Goal: Information Seeking & Learning: Find contact information

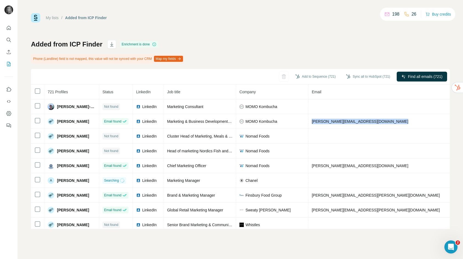
scroll to position [0, 32]
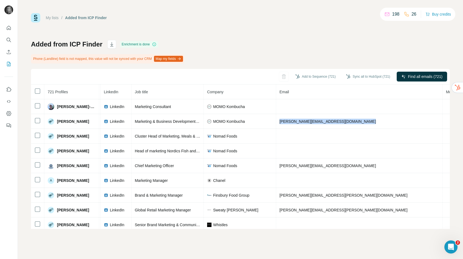
click at [9, 41] on icon "Search" at bounding box center [10, 42] width 2 height 2
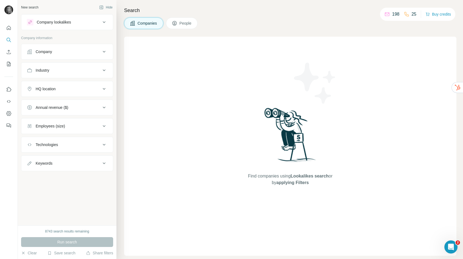
click at [47, 89] on div "HQ location" at bounding box center [46, 88] width 20 height 5
click at [48, 103] on input "text" at bounding box center [67, 103] width 80 height 10
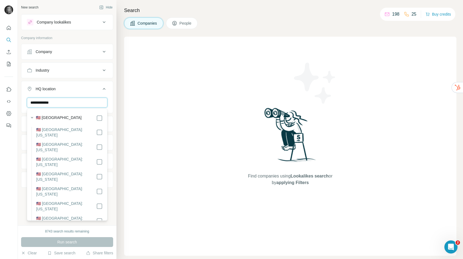
type input "**********"
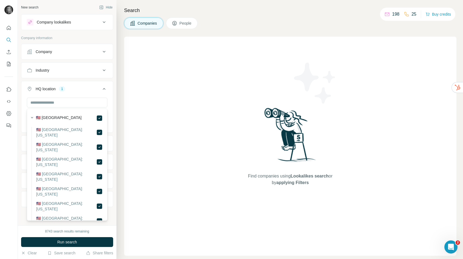
click at [105, 88] on icon at bounding box center [104, 89] width 7 height 7
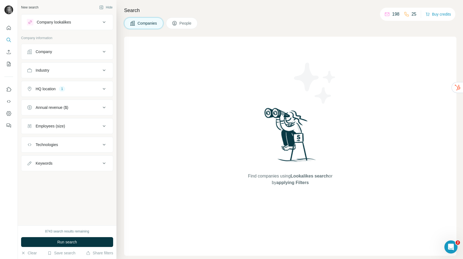
click at [54, 72] on div "Industry" at bounding box center [64, 70] width 74 height 5
click at [51, 84] on input at bounding box center [64, 84] width 68 height 6
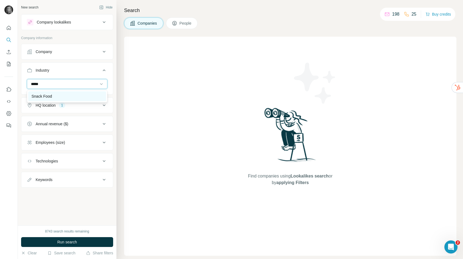
type input "*****"
click at [62, 95] on div "Snack Food" at bounding box center [66, 96] width 71 height 5
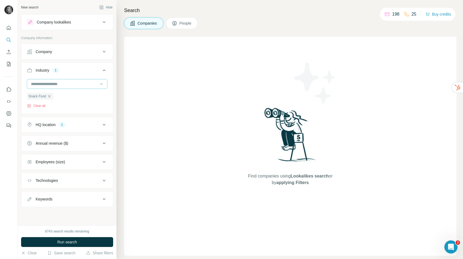
click at [58, 86] on input at bounding box center [64, 84] width 68 height 6
type input "******"
click at [59, 87] on div at bounding box center [64, 83] width 68 height 9
type input "*******"
click at [75, 97] on div "Fashion" at bounding box center [66, 96] width 71 height 5
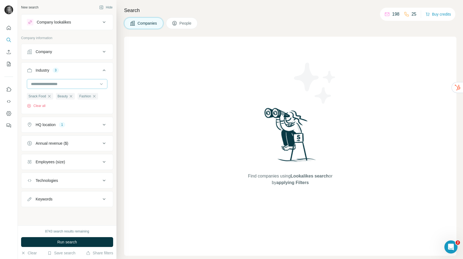
click at [73, 84] on input at bounding box center [64, 84] width 68 height 6
click at [67, 85] on input at bounding box center [64, 84] width 68 height 6
click at [68, 144] on div "Annual revenue ($)" at bounding box center [52, 143] width 33 height 5
click at [45, 184] on span "50-100M" at bounding box center [41, 185] width 17 height 5
click at [45, 194] on span "100-500M" at bounding box center [42, 195] width 19 height 5
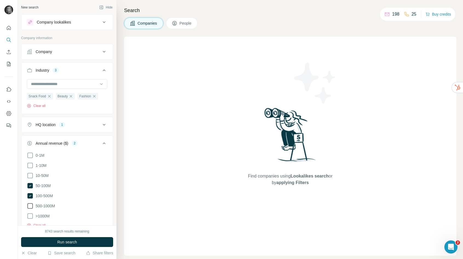
click at [46, 204] on span "500-1000M" at bounding box center [44, 205] width 22 height 5
click at [57, 241] on span "Run search" at bounding box center [67, 242] width 20 height 5
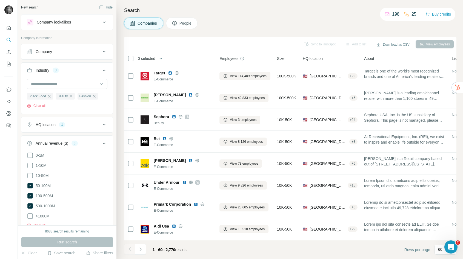
click at [179, 23] on button "People" at bounding box center [182, 23] width 32 height 11
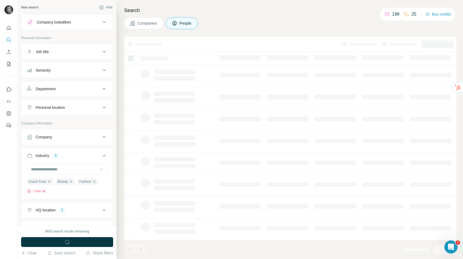
click at [65, 54] on div "Job title" at bounding box center [64, 51] width 74 height 5
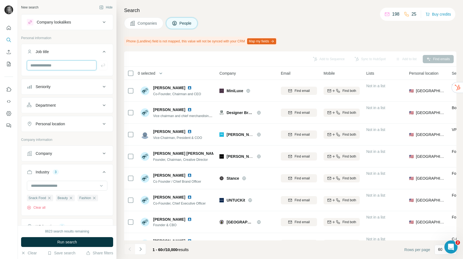
click at [59, 67] on input "text" at bounding box center [62, 65] width 70 height 10
type input "*********"
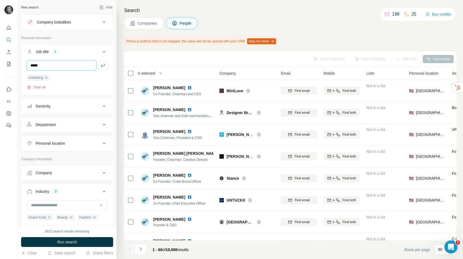
type input "*****"
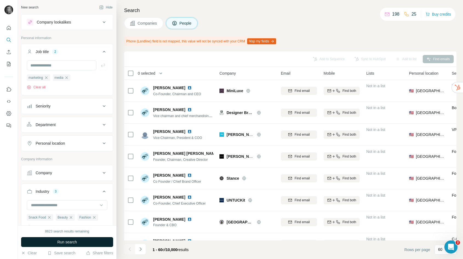
click at [61, 243] on span "Run search" at bounding box center [67, 242] width 20 height 5
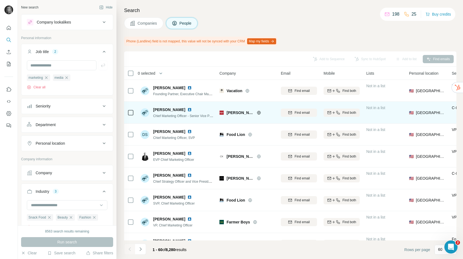
click at [258, 111] on icon at bounding box center [259, 113] width 4 height 4
click at [299, 114] on span "Find email" at bounding box center [301, 112] width 15 height 5
click at [301, 114] on span "[EMAIL_ADDRESS][PERSON_NAME][DOMAIN_NAME]" at bounding box center [336, 113] width 96 height 4
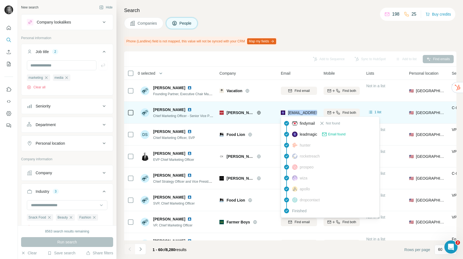
click at [301, 114] on span "[EMAIL_ADDRESS][PERSON_NAME][DOMAIN_NAME]" at bounding box center [336, 113] width 96 height 4
copy tr "[EMAIL_ADDRESS][PERSON_NAME][DOMAIN_NAME]"
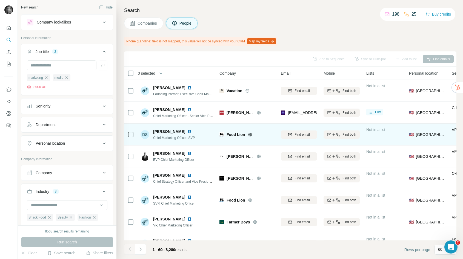
click at [248, 134] on icon at bounding box center [250, 134] width 4 height 4
click at [296, 133] on span "Find email" at bounding box center [301, 134] width 15 height 5
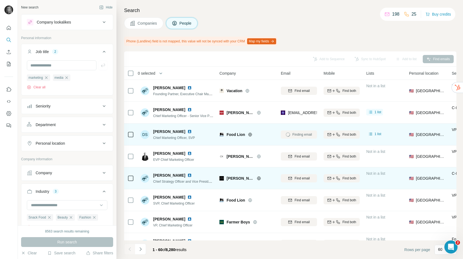
click at [257, 178] on icon at bounding box center [259, 179] width 4 height 4
click at [302, 177] on span "Find email" at bounding box center [301, 178] width 15 height 5
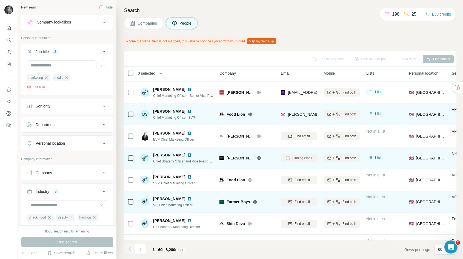
scroll to position [27, 0]
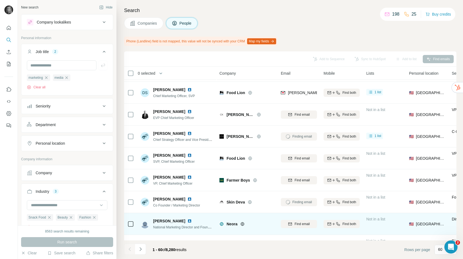
click at [300, 224] on span "Find email" at bounding box center [301, 224] width 15 height 5
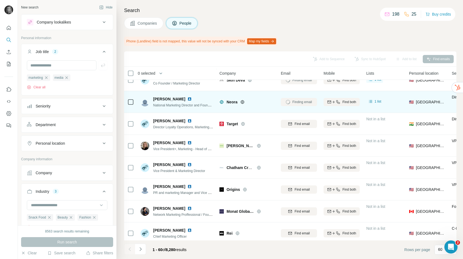
scroll to position [168, 0]
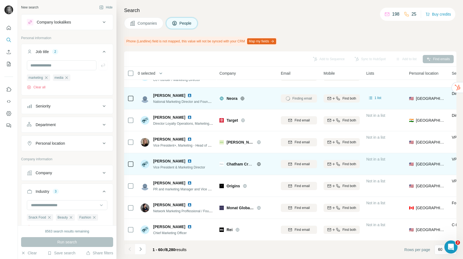
click at [298, 167] on button "Find email" at bounding box center [299, 164] width 36 height 8
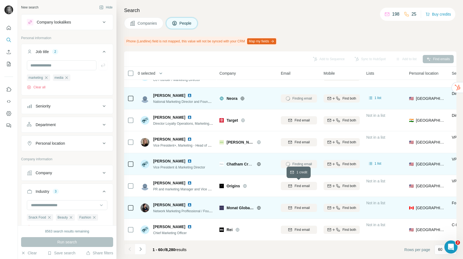
drag, startPoint x: 298, startPoint y: 186, endPoint x: 297, endPoint y: 198, distance: 11.5
click at [297, 186] on span "Find email" at bounding box center [301, 186] width 15 height 5
click at [298, 208] on span "Find email" at bounding box center [301, 208] width 15 height 5
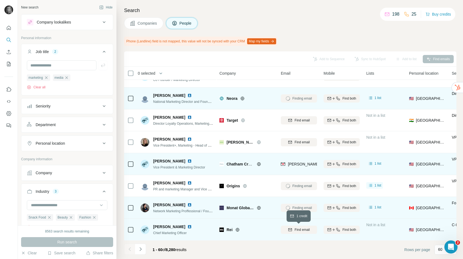
click at [299, 230] on span "Find email" at bounding box center [301, 229] width 15 height 5
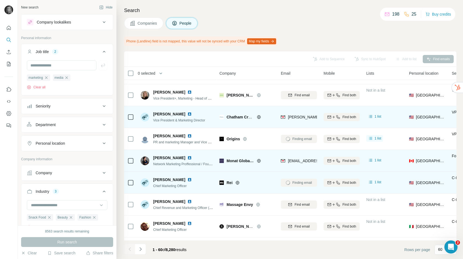
scroll to position [217, 0]
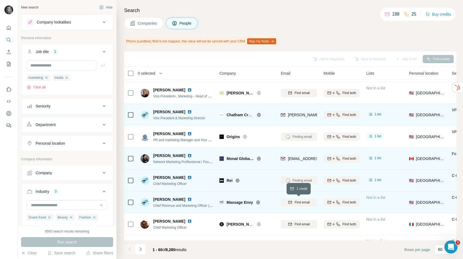
click at [303, 203] on span "Find email" at bounding box center [301, 202] width 15 height 5
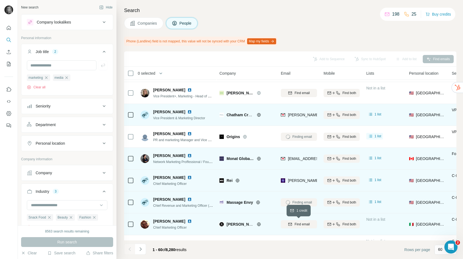
click at [301, 223] on span "Find email" at bounding box center [301, 224] width 15 height 5
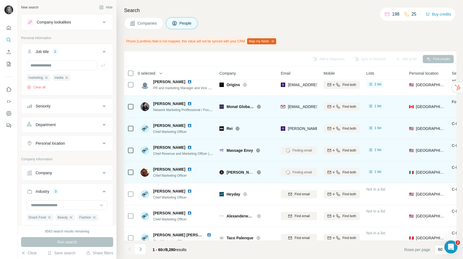
scroll to position [282, 0]
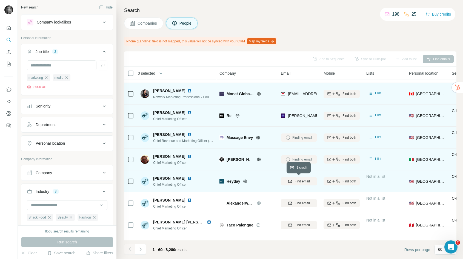
click at [302, 181] on span "Find email" at bounding box center [301, 181] width 15 height 5
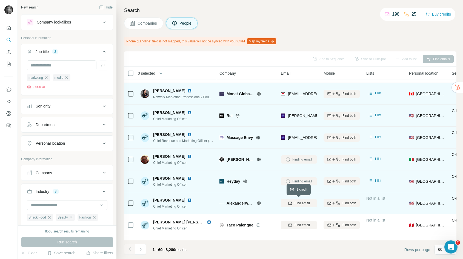
click at [299, 203] on span "Find email" at bounding box center [301, 203] width 15 height 5
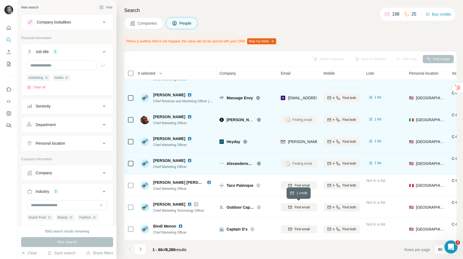
scroll to position [322, 0]
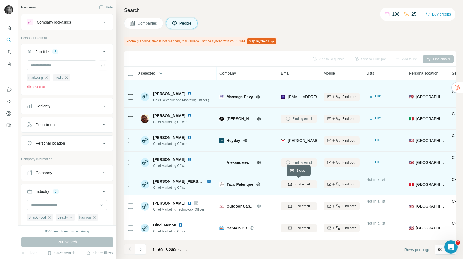
click at [300, 185] on span "Find email" at bounding box center [301, 184] width 15 height 5
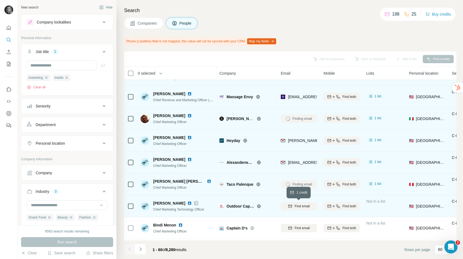
click at [299, 207] on span "Find email" at bounding box center [301, 206] width 15 height 5
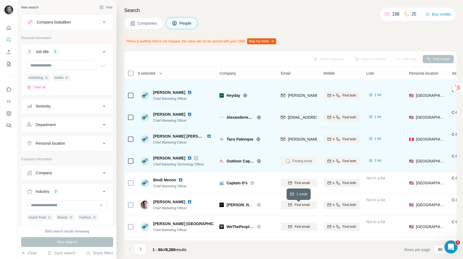
scroll to position [371, 0]
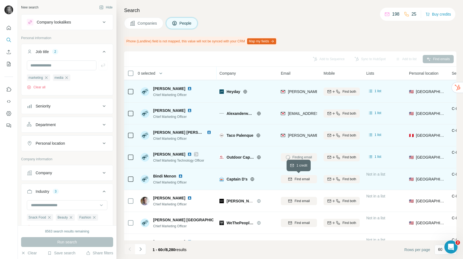
click at [303, 180] on span "Find email" at bounding box center [301, 179] width 15 height 5
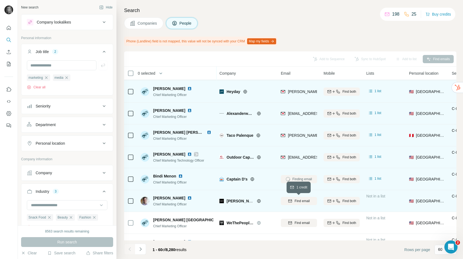
click at [299, 200] on span "Find email" at bounding box center [301, 201] width 15 height 5
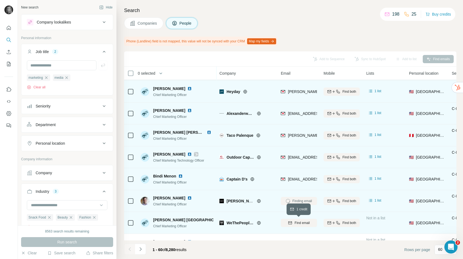
click at [299, 221] on span "Find email" at bounding box center [301, 223] width 15 height 5
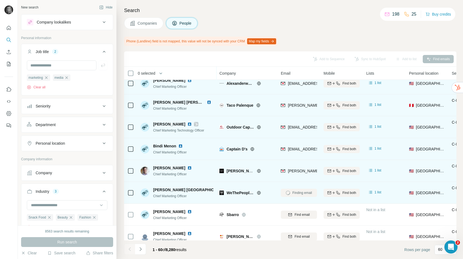
scroll to position [429, 0]
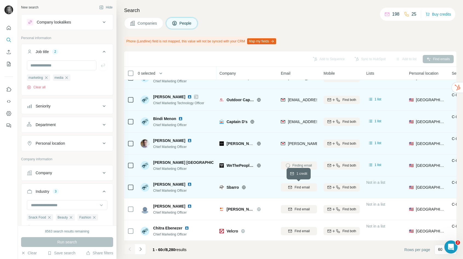
click at [306, 187] on span "Find email" at bounding box center [301, 187] width 15 height 5
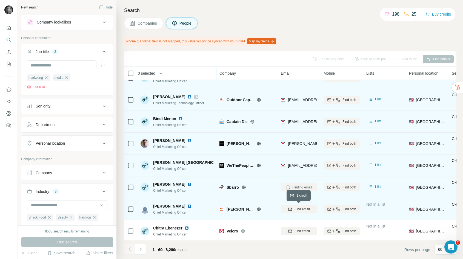
click at [303, 207] on span "Find email" at bounding box center [301, 209] width 15 height 5
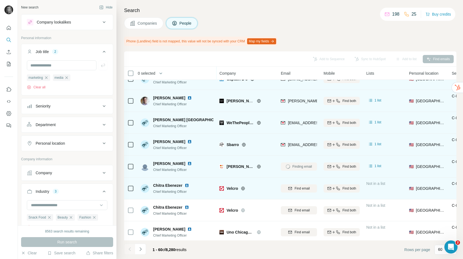
scroll to position [472, 0]
click at [301, 186] on span "Find email" at bounding box center [301, 188] width 15 height 5
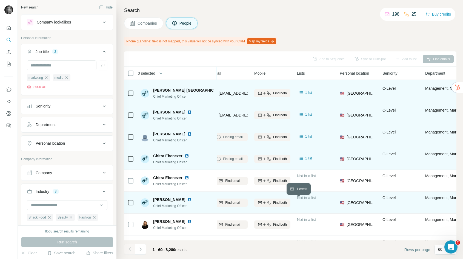
scroll to position [501, 0]
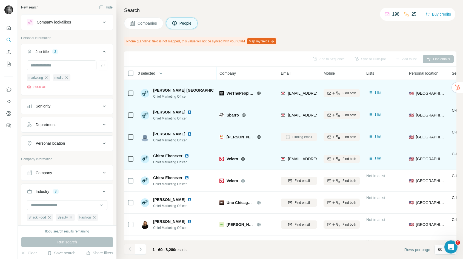
click at [48, 147] on button "Personal location" at bounding box center [66, 143] width 91 height 13
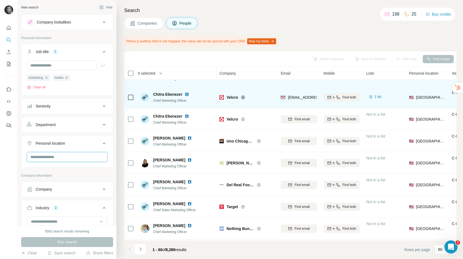
click at [55, 159] on input "text" at bounding box center [67, 157] width 80 height 10
type input "***"
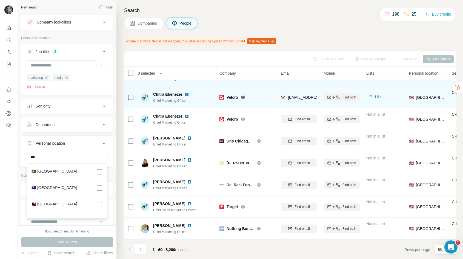
click at [68, 146] on div "Personal location" at bounding box center [64, 143] width 74 height 5
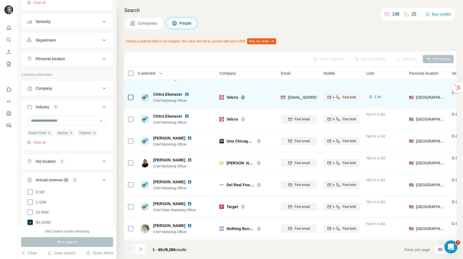
scroll to position [102, 0]
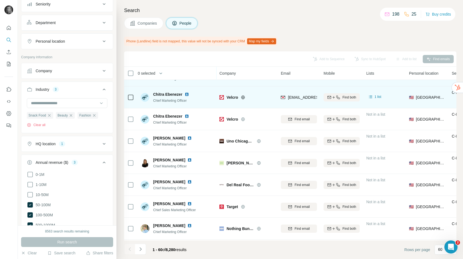
click at [70, 143] on div "HQ location 1" at bounding box center [64, 143] width 74 height 5
click at [55, 160] on input "text" at bounding box center [67, 158] width 80 height 10
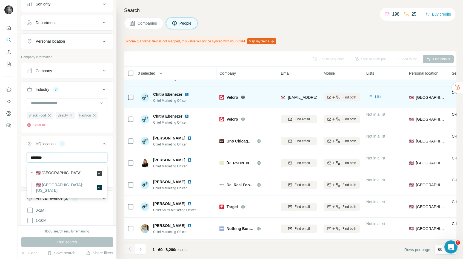
type input "********"
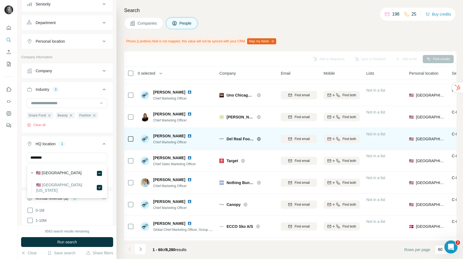
scroll to position [609, 0]
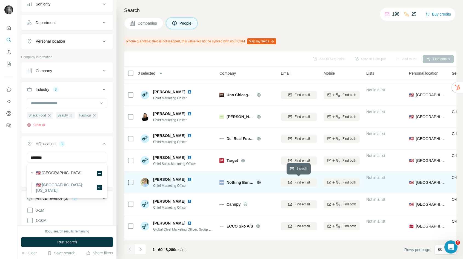
click at [298, 184] on span "Find email" at bounding box center [301, 182] width 15 height 5
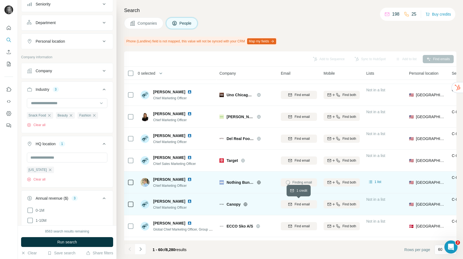
click at [298, 208] on button "Find email" at bounding box center [299, 204] width 36 height 8
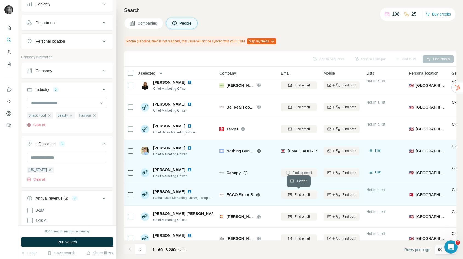
click at [300, 197] on span "Find email" at bounding box center [301, 194] width 15 height 5
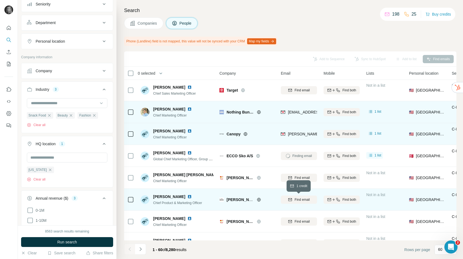
click at [302, 198] on span "Find email" at bounding box center [301, 199] width 15 height 5
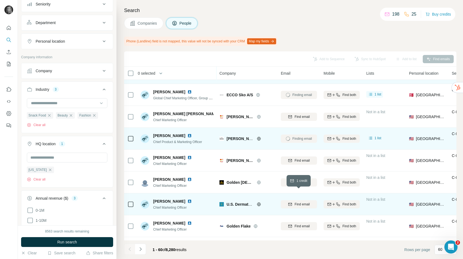
scroll to position [750, 0]
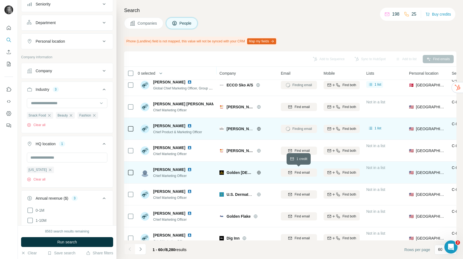
click at [302, 174] on span "Find email" at bounding box center [301, 172] width 15 height 5
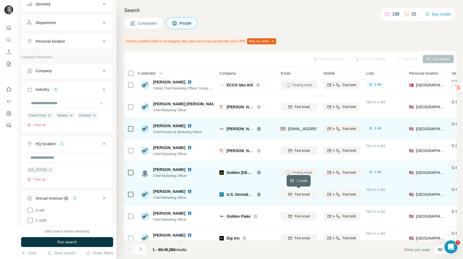
click at [301, 195] on span "Find email" at bounding box center [301, 194] width 15 height 5
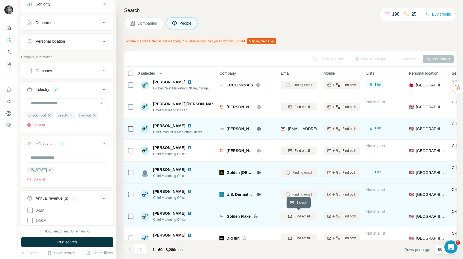
click at [302, 217] on span "Find email" at bounding box center [301, 216] width 15 height 5
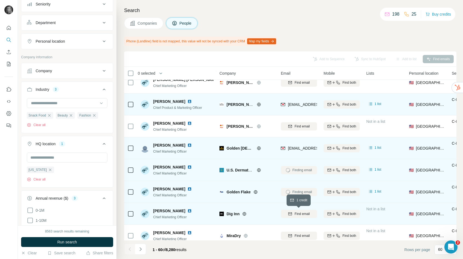
scroll to position [781, 0]
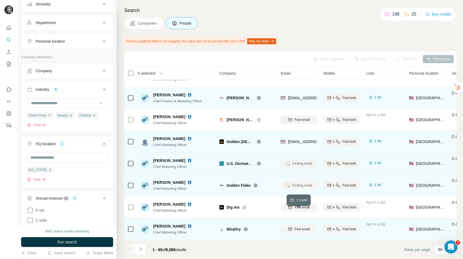
click at [303, 206] on span "Find email" at bounding box center [301, 207] width 15 height 5
click at [303, 231] on span "Find email" at bounding box center [301, 229] width 15 height 5
click at [300, 249] on span "Find email" at bounding box center [301, 251] width 15 height 5
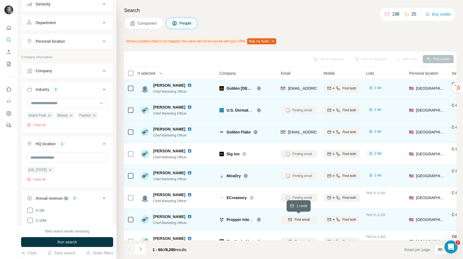
click at [301, 220] on span "Find email" at bounding box center [301, 219] width 15 height 5
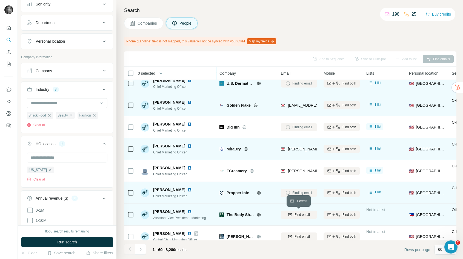
click at [301, 215] on span "Find email" at bounding box center [301, 214] width 15 height 5
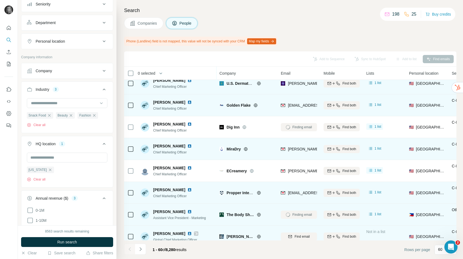
scroll to position [899, 0]
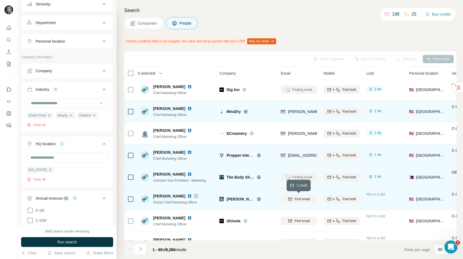
click at [301, 203] on button "Find email" at bounding box center [299, 199] width 36 height 8
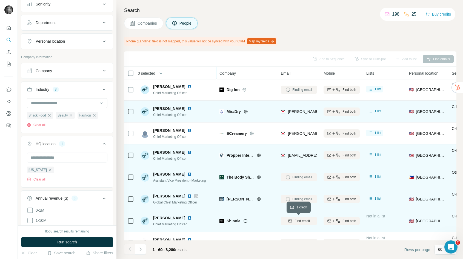
click at [297, 221] on span "Find email" at bounding box center [301, 221] width 15 height 5
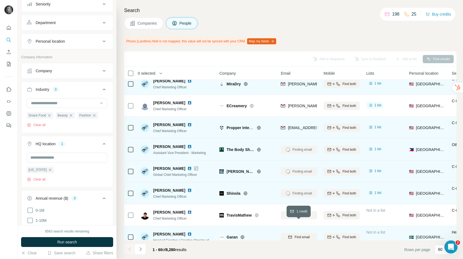
scroll to position [939, 0]
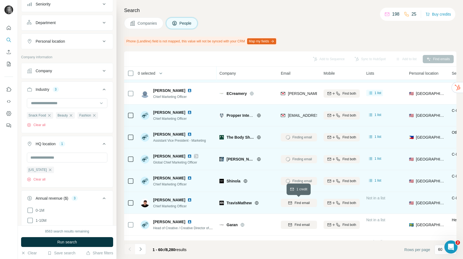
click at [296, 205] on span "Find email" at bounding box center [301, 203] width 15 height 5
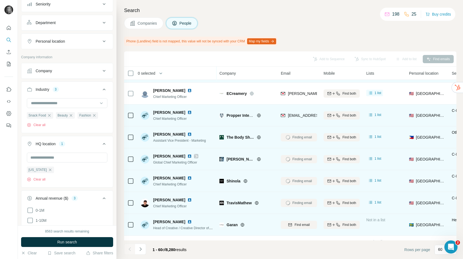
scroll to position [955, 0]
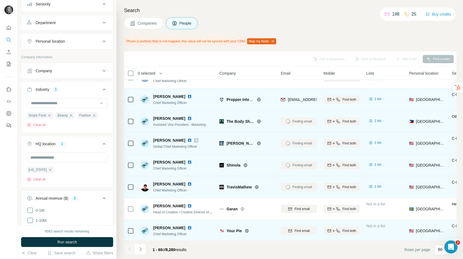
click at [293, 201] on div "Find email" at bounding box center [299, 208] width 36 height 15
click at [295, 227] on button "Find email" at bounding box center [299, 231] width 36 height 8
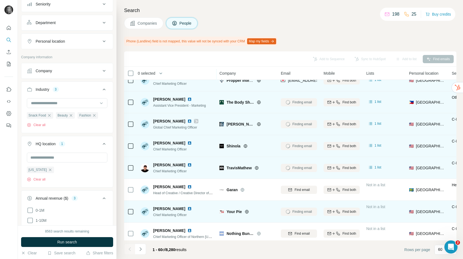
scroll to position [1018, 0]
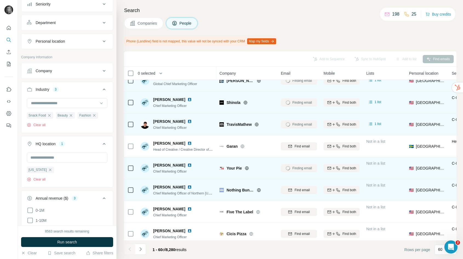
click at [295, 190] on span "Find email" at bounding box center [301, 190] width 15 height 5
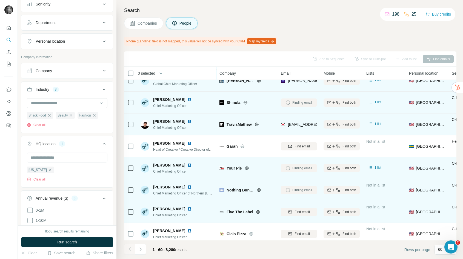
click at [296, 211] on span "Find email" at bounding box center [301, 212] width 15 height 5
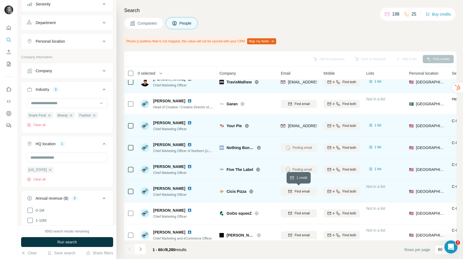
click at [298, 193] on span "Find email" at bounding box center [301, 191] width 15 height 5
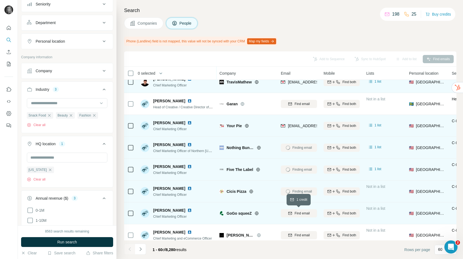
click at [298, 214] on span "Find email" at bounding box center [301, 213] width 15 height 5
click at [9, 63] on icon "My lists" at bounding box center [8, 63] width 5 height 5
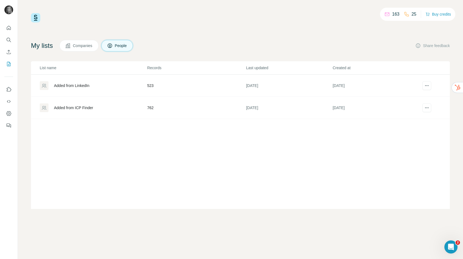
click at [151, 109] on td "762" at bounding box center [196, 108] width 99 height 22
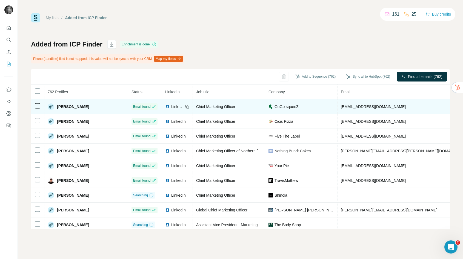
click at [341, 106] on span "mark@msu.edu" at bounding box center [373, 107] width 65 height 4
copy span "mark@msu.edu"
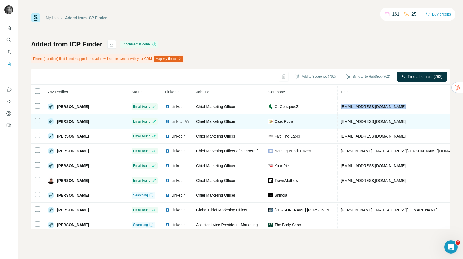
click at [343, 120] on span "mtrujillo@cicispizza.com" at bounding box center [373, 121] width 65 height 4
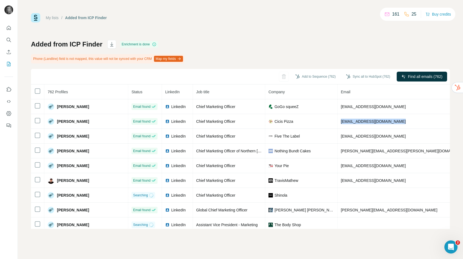
copy span "mtrujillo@cicispizza.com"
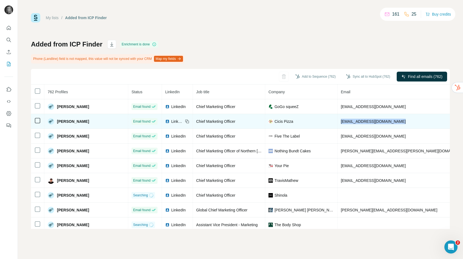
click at [274, 135] on span "Five The Label" at bounding box center [286, 136] width 25 height 5
click at [274, 122] on span "Cicis Pizza" at bounding box center [283, 121] width 19 height 5
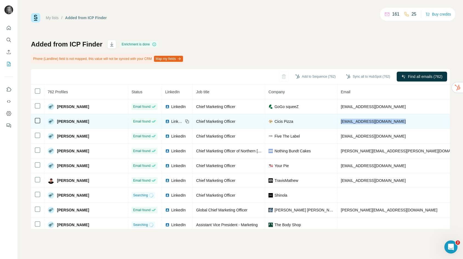
click at [274, 122] on span "Cicis Pizza" at bounding box center [283, 121] width 19 height 5
copy span "Cicis Pizza"
click at [185, 122] on icon at bounding box center [187, 121] width 4 height 4
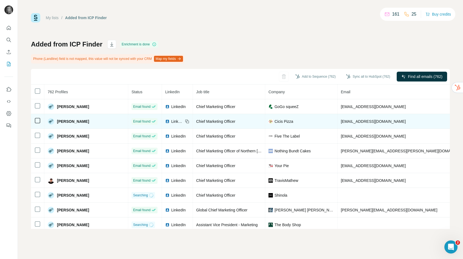
click at [185, 122] on icon at bounding box center [187, 121] width 4 height 4
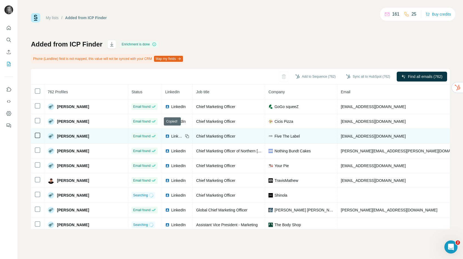
click at [171, 122] on span "LinkedIn" at bounding box center [178, 121] width 15 height 5
click at [171, 120] on span "LinkedIn" at bounding box center [178, 121] width 15 height 5
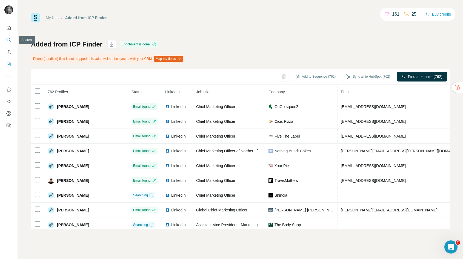
click at [9, 40] on icon "Search" at bounding box center [8, 39] width 5 height 5
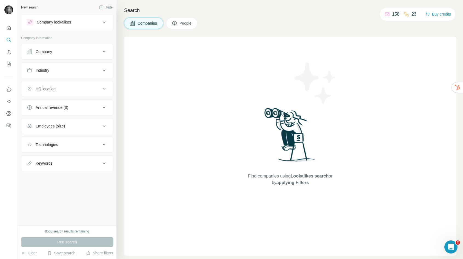
click at [45, 54] on div "Company" at bounding box center [44, 51] width 16 height 5
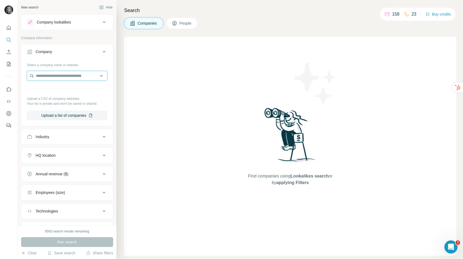
click at [46, 77] on input "text" at bounding box center [67, 76] width 80 height 10
paste input "**********"
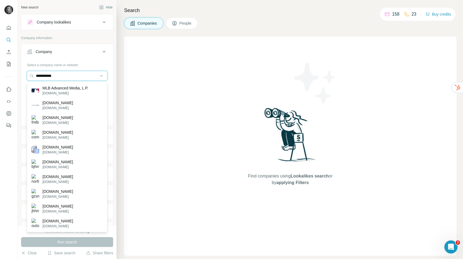
type input "**********"
click at [53, 88] on p "MLB Advanced Media, L.P." at bounding box center [65, 87] width 46 height 5
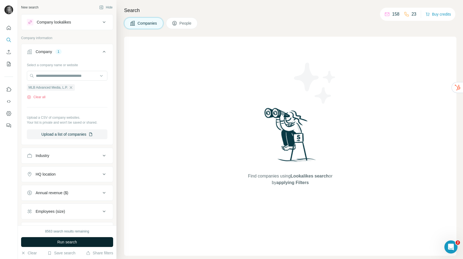
click at [63, 245] on span "Run search" at bounding box center [67, 242] width 20 height 5
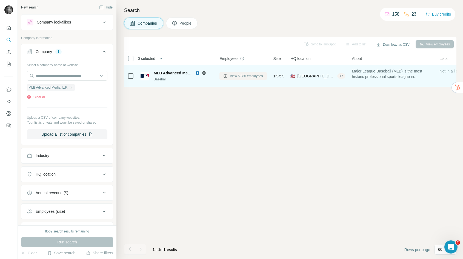
click at [237, 78] on span "View 5,886 employees" at bounding box center [246, 76] width 33 height 5
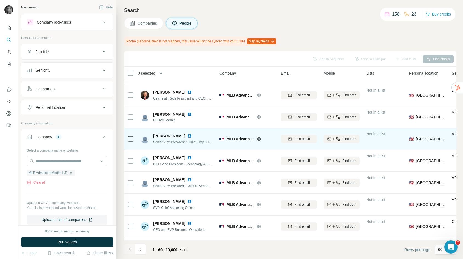
scroll to position [37, 0]
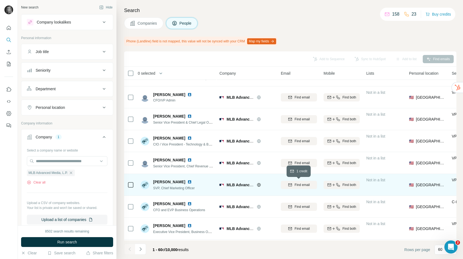
click at [294, 185] on div "Find email" at bounding box center [299, 185] width 36 height 5
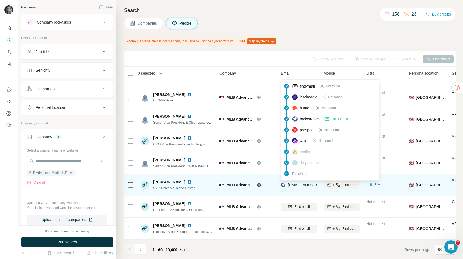
click at [296, 186] on span "cconnolly@padres.com" at bounding box center [320, 185] width 65 height 4
copy tr "cconnolly@padres.com"
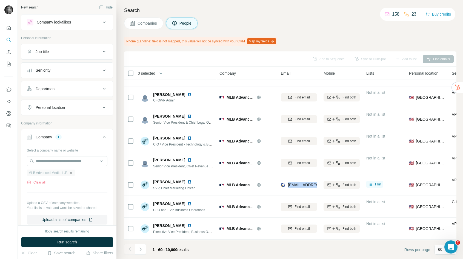
click at [72, 173] on icon "button" at bounding box center [71, 173] width 2 height 2
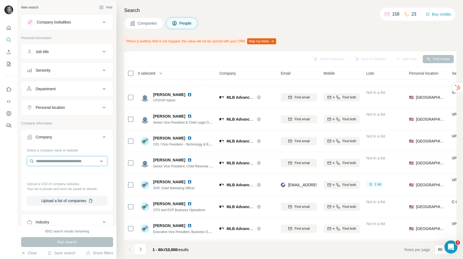
click at [70, 163] on input "text" at bounding box center [67, 161] width 80 height 10
type input "**********"
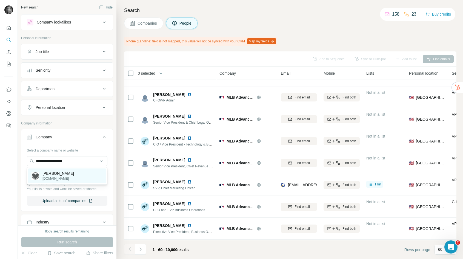
click at [61, 181] on div "Charlotte Simone charlottesimone.com" at bounding box center [67, 176] width 78 height 15
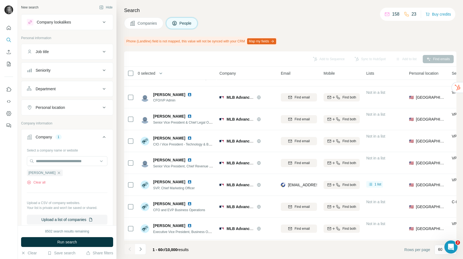
click at [64, 242] on span "Run search" at bounding box center [67, 242] width 20 height 5
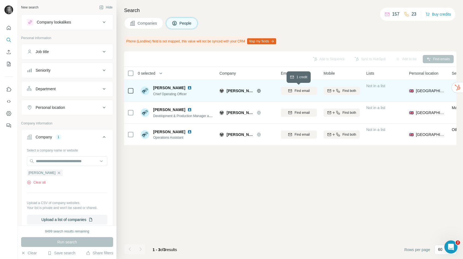
click at [296, 92] on span "Find email" at bounding box center [301, 90] width 15 height 5
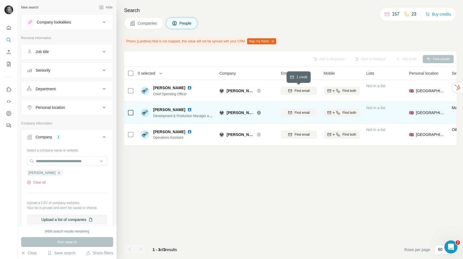
click at [295, 114] on span "Find email" at bounding box center [301, 112] width 15 height 5
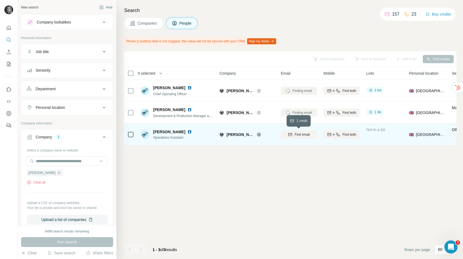
click at [296, 135] on span "Find email" at bounding box center [301, 134] width 15 height 5
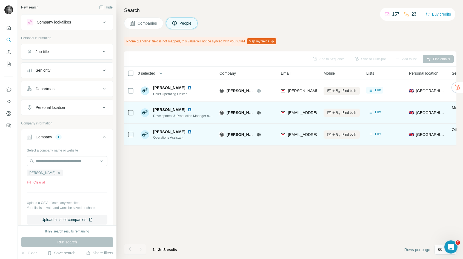
click at [294, 112] on span "alexa@charlottesimone.com" at bounding box center [320, 113] width 65 height 4
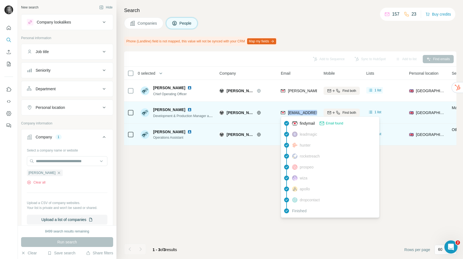
click at [294, 112] on span "alexa@charlottesimone.com" at bounding box center [320, 113] width 65 height 4
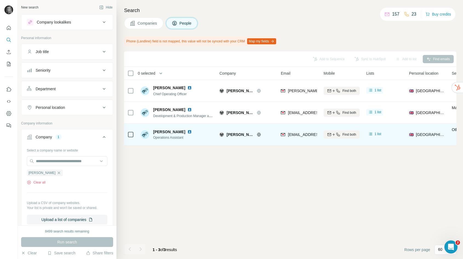
click at [297, 176] on div "Add to Sequence Sync to HubSpot Add to list Find emails 0 selected People Compa…" at bounding box center [290, 155] width 332 height 208
click at [59, 171] on icon "button" at bounding box center [59, 173] width 4 height 4
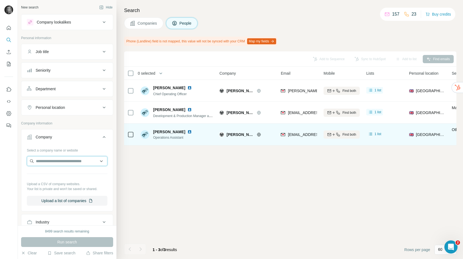
click at [60, 158] on input "text" at bounding box center [67, 161] width 80 height 10
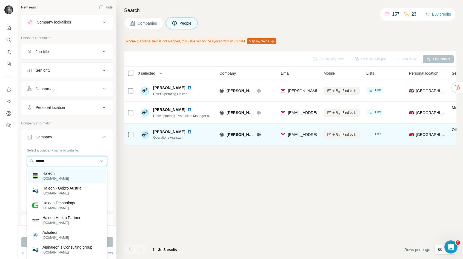
type input "******"
click at [72, 179] on div "Haleon haleon.com" at bounding box center [67, 176] width 78 height 15
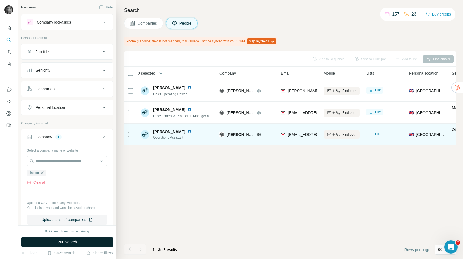
click at [68, 246] on button "Run search" at bounding box center [67, 242] width 92 height 10
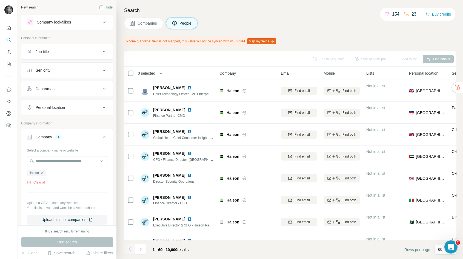
click at [80, 54] on div "Job title" at bounding box center [64, 51] width 74 height 5
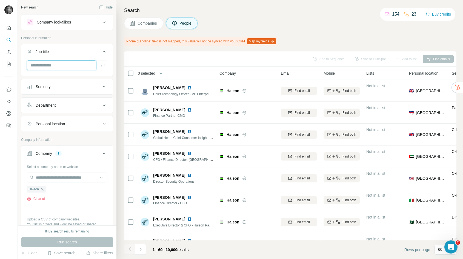
click at [66, 64] on input "text" at bounding box center [62, 65] width 70 height 10
type input "*****"
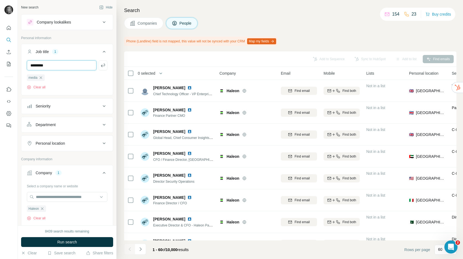
type input "*********"
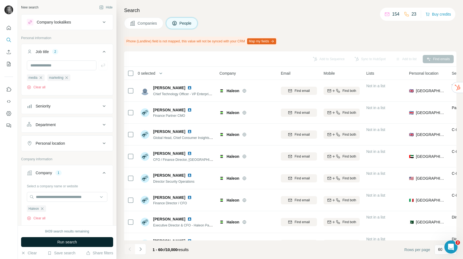
click at [72, 241] on span "Run search" at bounding box center [67, 242] width 20 height 5
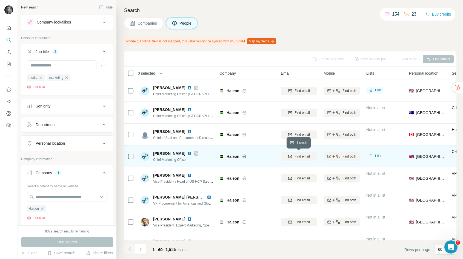
click at [299, 157] on span "Find email" at bounding box center [301, 156] width 15 height 5
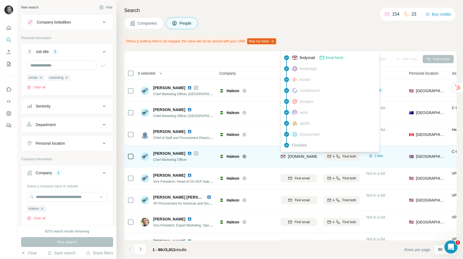
click at [299, 157] on span "t.rogers@haleon.com" at bounding box center [336, 156] width 96 height 4
copy tr "t.rogers@haleon.com"
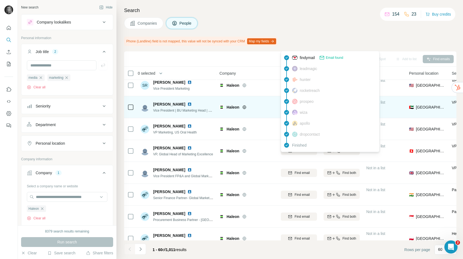
scroll to position [188, 0]
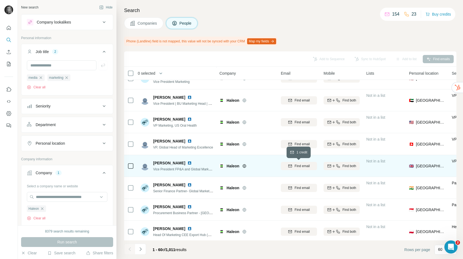
click at [296, 165] on span "Find email" at bounding box center [301, 166] width 15 height 5
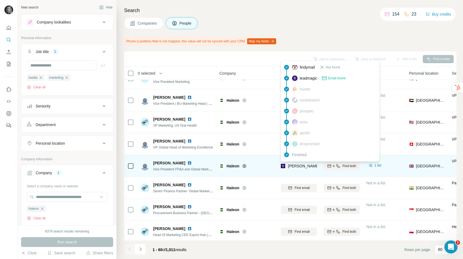
click at [296, 166] on span "thomas.rae@haleon.com" at bounding box center [352, 166] width 128 height 4
copy tr "thomas.rae@haleon.com"
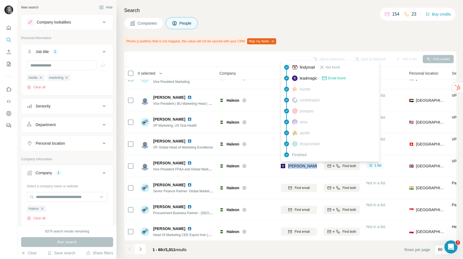
click at [43, 209] on icon "button" at bounding box center [42, 209] width 4 height 4
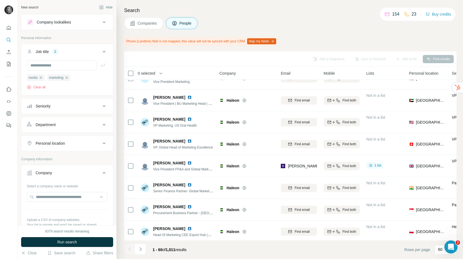
click at [41, 208] on div "Select a company name or website Upload a CSV of company websites. Your list is…" at bounding box center [67, 212] width 80 height 60
click at [45, 196] on input "text" at bounding box center [67, 197] width 80 height 10
paste input "**********"
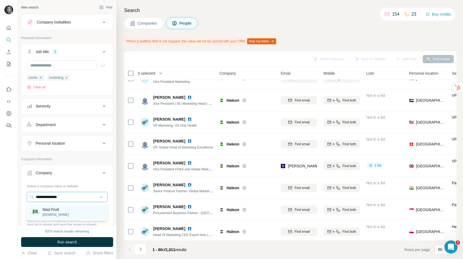
type input "**********"
click at [43, 218] on div "Soul Fruit soulfruit.co.uk" at bounding box center [67, 212] width 78 height 15
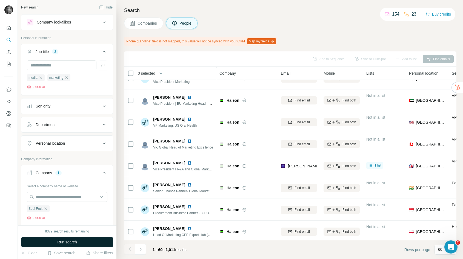
click at [55, 242] on button "Run search" at bounding box center [67, 242] width 92 height 10
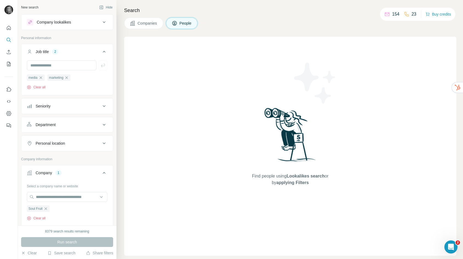
click at [143, 16] on div "Search Companies People Find people using Lookalikes search or by applying Filt…" at bounding box center [289, 129] width 346 height 259
click at [143, 26] on button "Companies" at bounding box center [143, 23] width 39 height 11
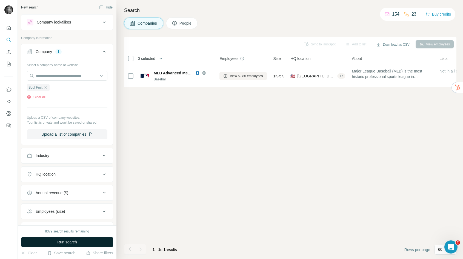
click at [77, 240] on span "Run search" at bounding box center [67, 242] width 20 height 5
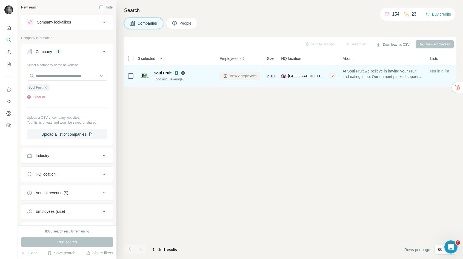
click at [242, 75] on span "View 2 employees" at bounding box center [243, 76] width 27 height 5
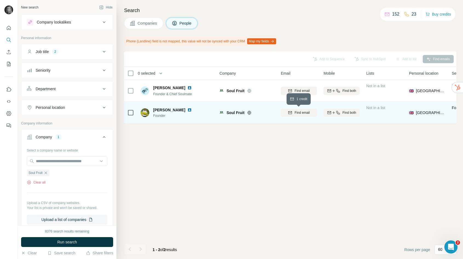
click at [301, 114] on span "Find email" at bounding box center [301, 112] width 15 height 5
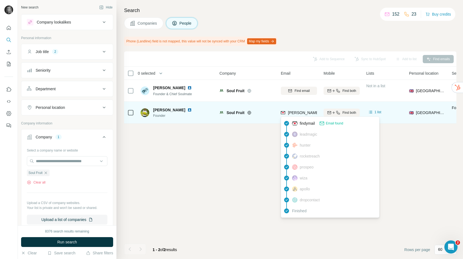
click at [301, 114] on span "daniel.twiss@soulfruit.co.uk" at bounding box center [352, 113] width 128 height 4
copy tr "daniel.twiss@soulfruit.co.uk"
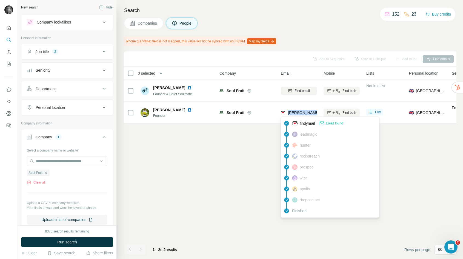
click at [47, 173] on icon "button" at bounding box center [46, 173] width 4 height 4
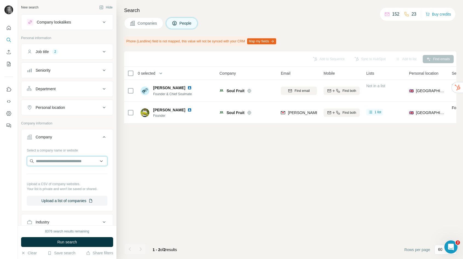
click at [50, 166] on input "text" at bounding box center [67, 161] width 80 height 10
paste input "**********"
type input "**********"
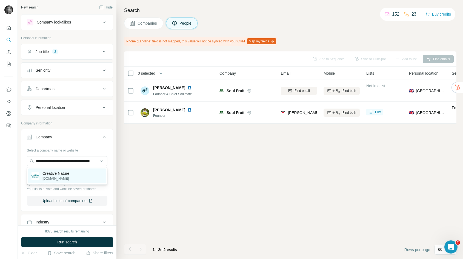
click at [53, 180] on p "creativenaturesuperfoods.co.uk" at bounding box center [55, 178] width 27 height 5
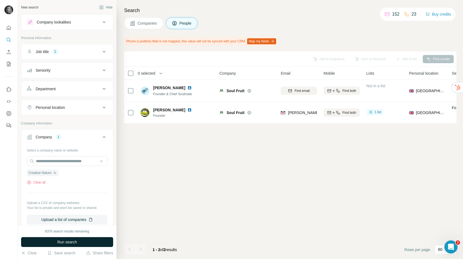
click at [59, 243] on span "Run search" at bounding box center [67, 242] width 20 height 5
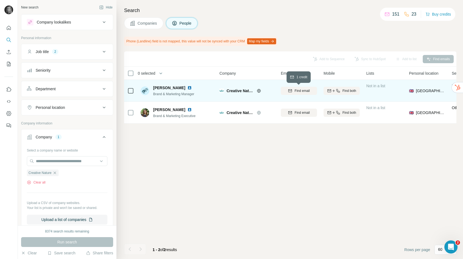
click at [301, 91] on span "Find email" at bounding box center [301, 90] width 15 height 5
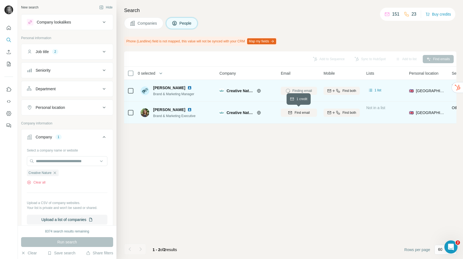
click at [299, 110] on span "Find email" at bounding box center [301, 112] width 15 height 5
click at [307, 91] on span "ellen@creative-nature.uk.com" at bounding box center [336, 91] width 96 height 4
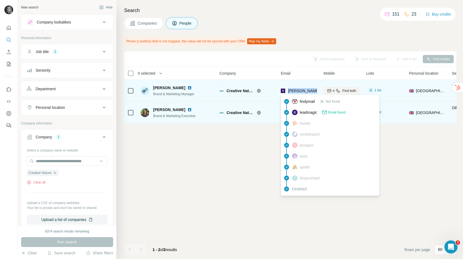
click at [307, 91] on span "ellen@creative-nature.uk.com" at bounding box center [336, 91] width 96 height 4
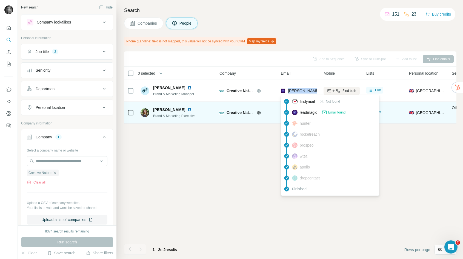
click at [230, 149] on div "Add to Sequence Sync to HubSpot Add to list Find emails 0 selected People Compa…" at bounding box center [290, 155] width 332 height 208
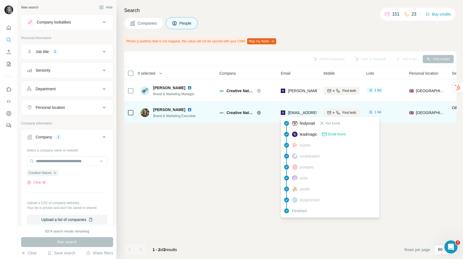
click at [309, 113] on span "philippa.leyden@creative-nature.uk.com" at bounding box center [320, 113] width 65 height 4
copy tr "philippa.leyden@creative-nature.uk.com"
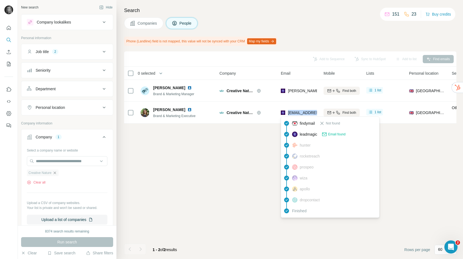
click at [55, 171] on icon "button" at bounding box center [55, 173] width 4 height 4
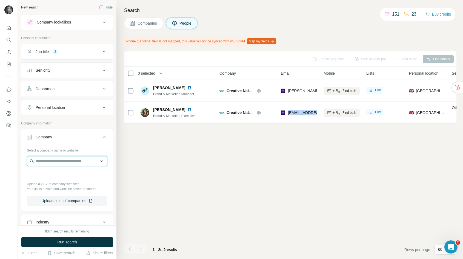
click at [58, 162] on input "text" at bounding box center [67, 161] width 80 height 10
paste input "**********"
drag, startPoint x: 82, startPoint y: 161, endPoint x: 0, endPoint y: 159, distance: 82.2
click at [0, 159] on html "**********" at bounding box center [231, 129] width 463 height 259
paste input "**"
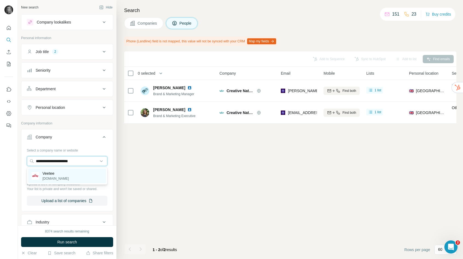
type input "**********"
click at [56, 177] on p "veetee.com" at bounding box center [55, 178] width 26 height 5
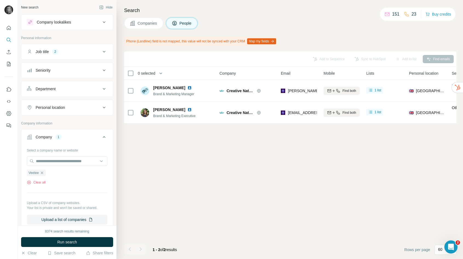
click at [62, 243] on span "Run search" at bounding box center [67, 242] width 20 height 5
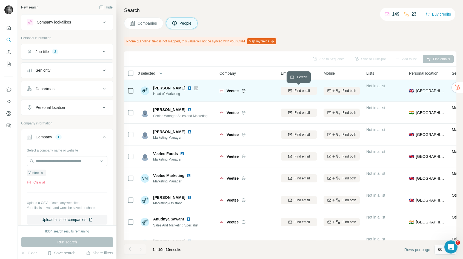
click at [293, 91] on div "Find email" at bounding box center [299, 90] width 36 height 5
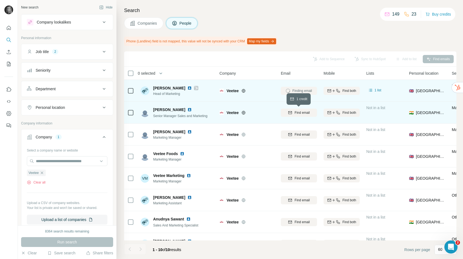
click at [291, 111] on icon "button" at bounding box center [290, 113] width 4 height 4
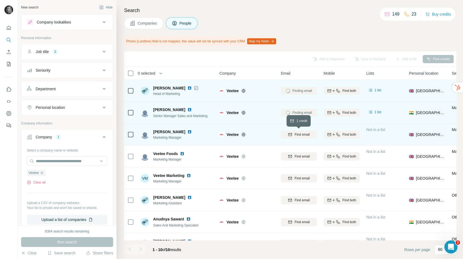
click at [292, 134] on div "Find email" at bounding box center [299, 134] width 36 height 5
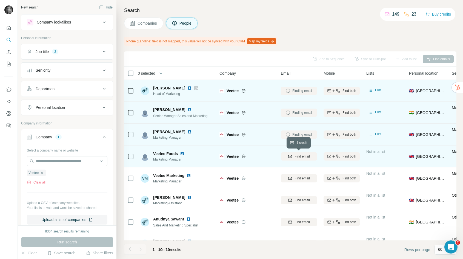
click at [293, 155] on div "Find email" at bounding box center [299, 156] width 36 height 5
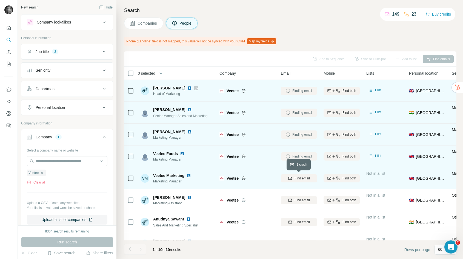
click at [296, 181] on span "Find email" at bounding box center [301, 178] width 15 height 5
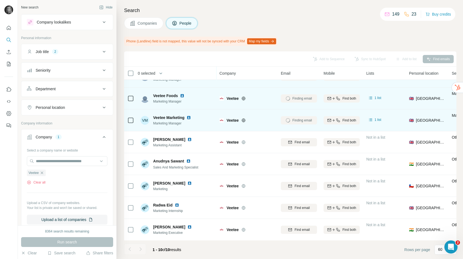
scroll to position [58, 0]
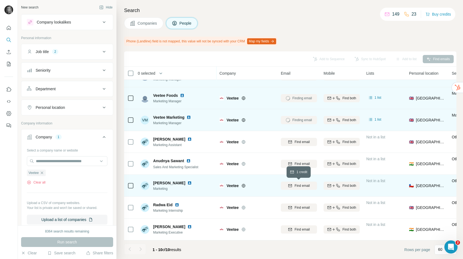
click at [290, 188] on icon "button" at bounding box center [290, 186] width 4 height 4
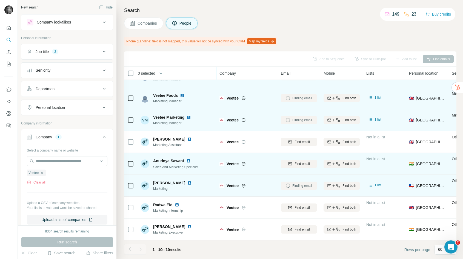
scroll to position [0, 0]
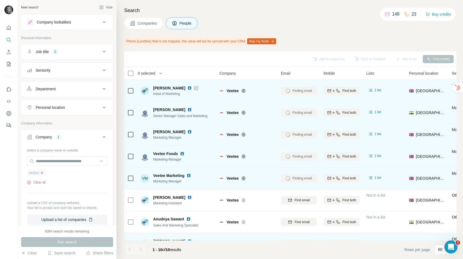
click at [43, 173] on icon "button" at bounding box center [42, 173] width 2 height 2
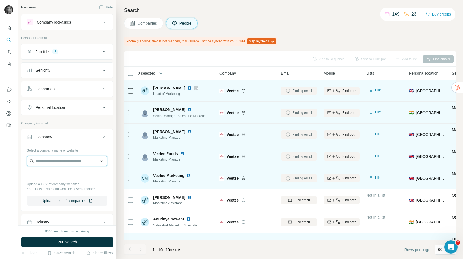
click at [46, 163] on input "text" at bounding box center [67, 161] width 80 height 10
paste input "**********"
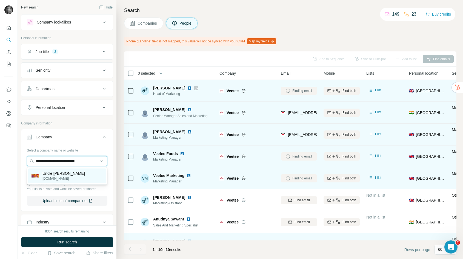
type input "**********"
click at [48, 171] on p "Uncle Bens" at bounding box center [63, 173] width 42 height 5
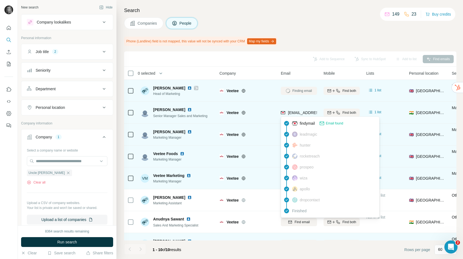
click at [299, 112] on span "mmodi@veetee.com" at bounding box center [320, 113] width 65 height 4
copy tr "mmodi@veetee.com"
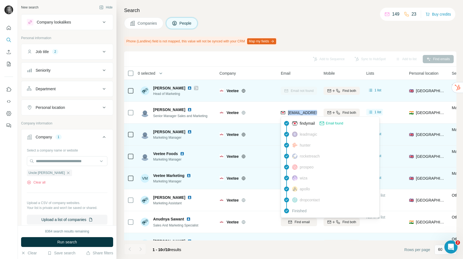
click at [262, 62] on div "Add to Sequence Sync to HubSpot Add to list Find emails" at bounding box center [290, 59] width 327 height 10
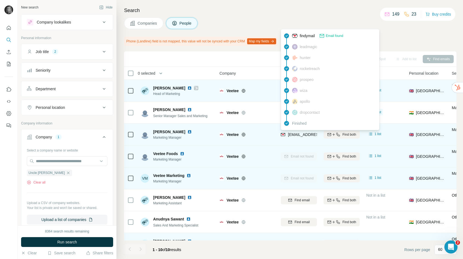
click at [301, 135] on span "pvarma@veetee.com" at bounding box center [320, 134] width 65 height 4
copy tr "pvarma@veetee.com"
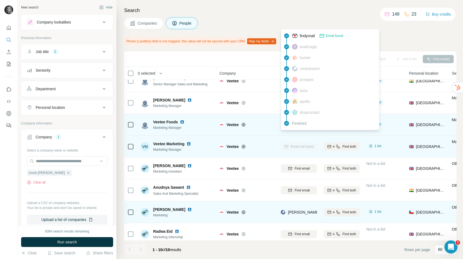
scroll to position [58, 0]
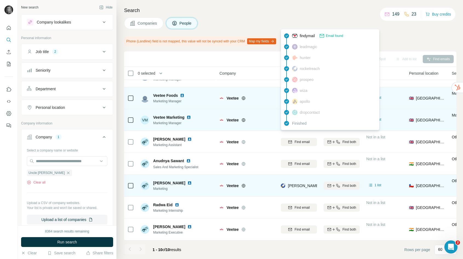
click at [306, 188] on span "dylan.foden@effem.com" at bounding box center [336, 186] width 96 height 4
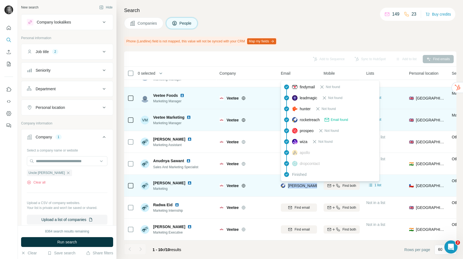
click at [306, 188] on span "dylan.foden@effem.com" at bounding box center [336, 186] width 96 height 4
copy tr "dylan.foden@effem.com"
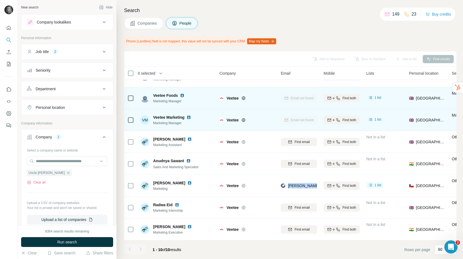
click at [93, 239] on button "Run search" at bounding box center [67, 242] width 92 height 10
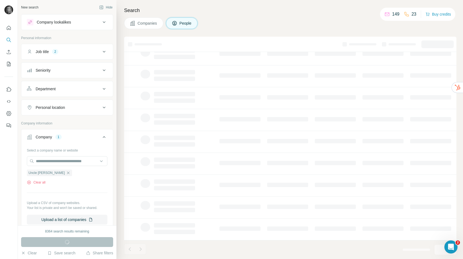
scroll to position [44, 0]
click at [96, 242] on div "Run search" at bounding box center [67, 242] width 92 height 10
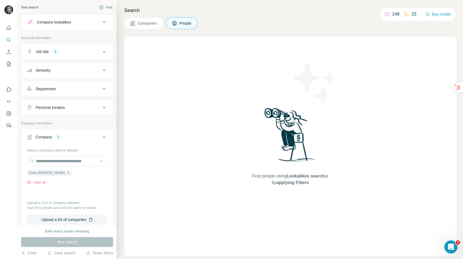
click at [145, 27] on button "Companies" at bounding box center [143, 23] width 39 height 11
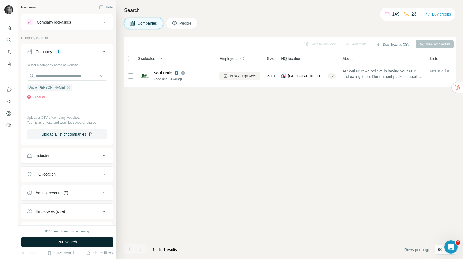
click at [75, 242] on span "Run search" at bounding box center [67, 242] width 20 height 5
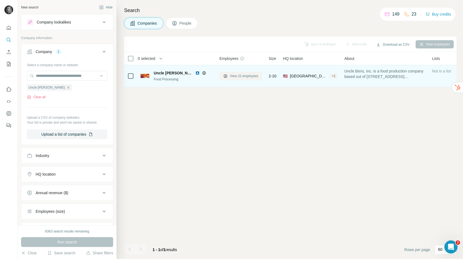
click at [237, 77] on span "View 22 employees" at bounding box center [244, 76] width 28 height 5
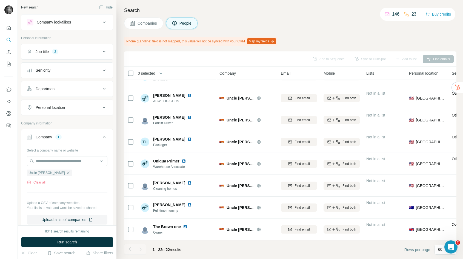
scroll to position [321, 0]
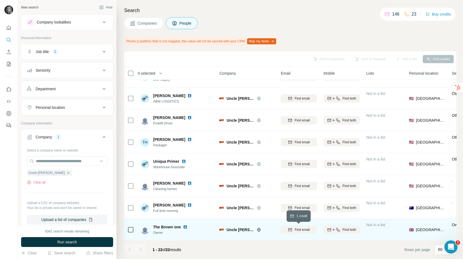
click at [289, 232] on icon "button" at bounding box center [290, 230] width 4 height 4
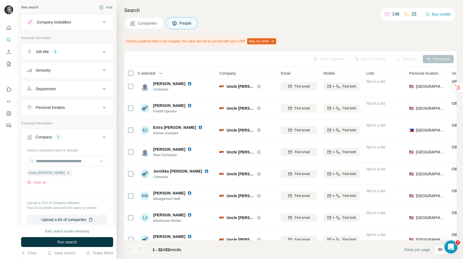
scroll to position [47, 0]
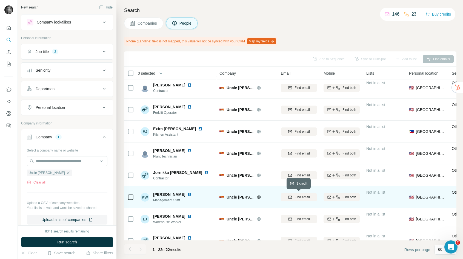
click at [300, 197] on span "Find email" at bounding box center [301, 197] width 15 height 5
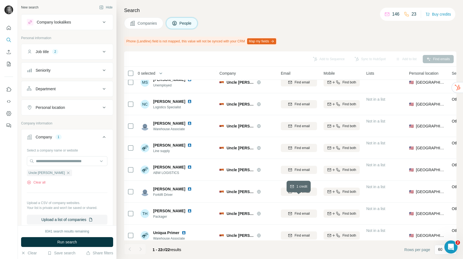
scroll to position [321, 0]
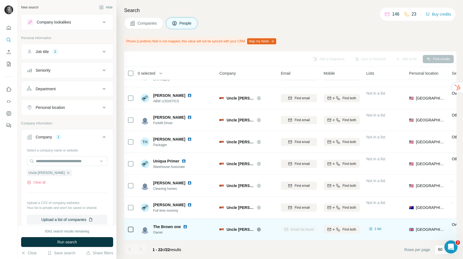
click at [67, 172] on icon "button" at bounding box center [68, 173] width 2 height 2
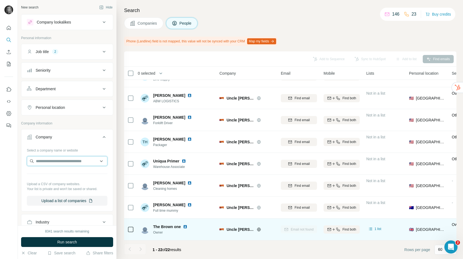
click at [56, 159] on input "text" at bounding box center [67, 161] width 80 height 10
paste input "**********"
type input "**********"
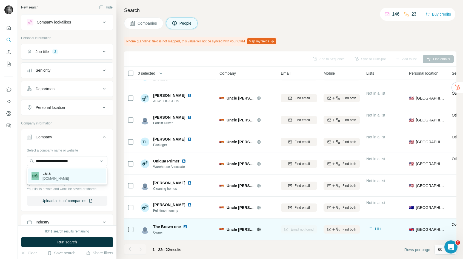
click at [54, 179] on p "lailafoods.com" at bounding box center [55, 178] width 26 height 5
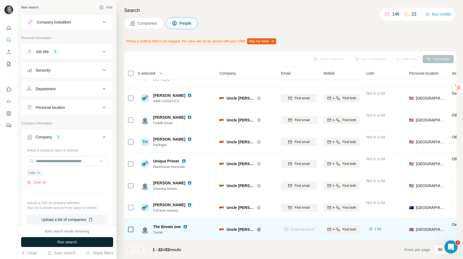
click at [58, 242] on span "Run search" at bounding box center [67, 242] width 20 height 5
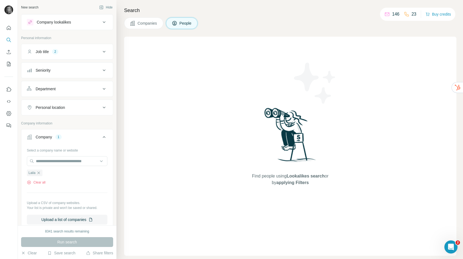
click at [155, 21] on span "Companies" at bounding box center [147, 23] width 20 height 5
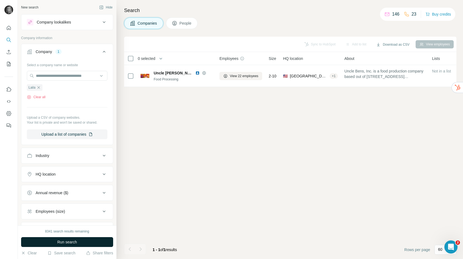
click at [76, 238] on button "Run search" at bounding box center [67, 242] width 92 height 10
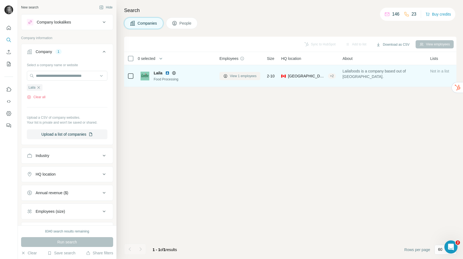
click at [247, 75] on span "View 1 employees" at bounding box center [243, 76] width 27 height 5
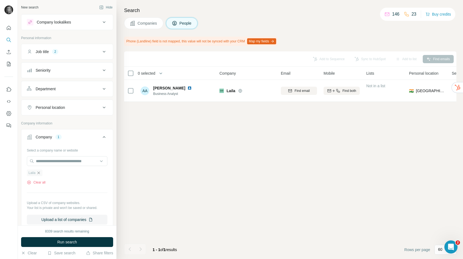
click at [41, 173] on icon "button" at bounding box center [38, 173] width 4 height 4
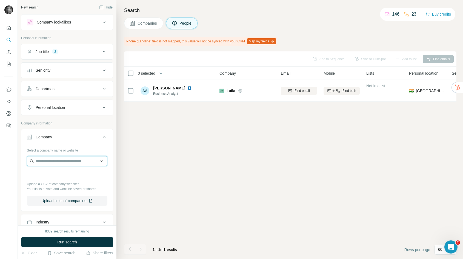
click at [46, 163] on input "text" at bounding box center [67, 161] width 80 height 10
paste input "**********"
type input "**********"
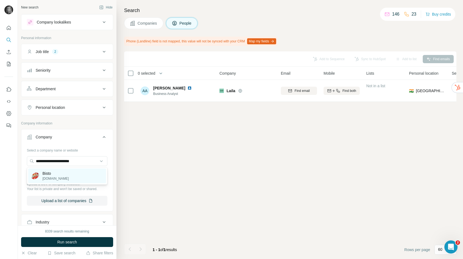
click at [56, 177] on p "bisto.co.uk" at bounding box center [55, 178] width 26 height 5
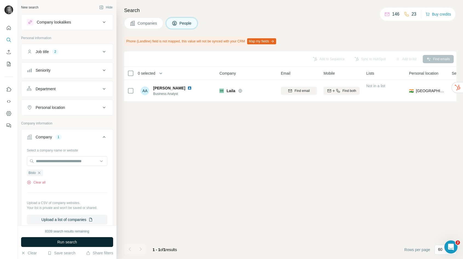
click at [46, 244] on button "Run search" at bounding box center [67, 242] width 92 height 10
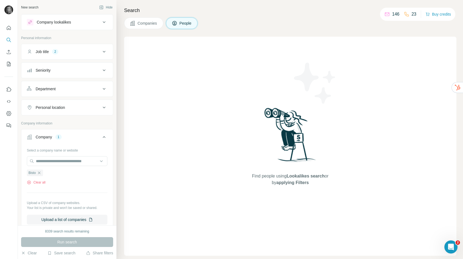
click at [154, 27] on button "Companies" at bounding box center [143, 23] width 39 height 11
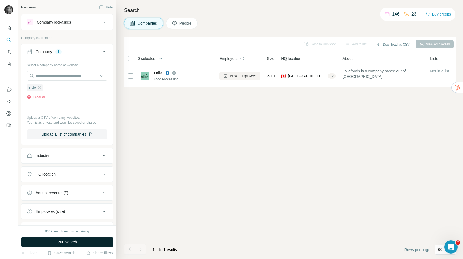
click at [76, 243] on span "Run search" at bounding box center [67, 242] width 20 height 5
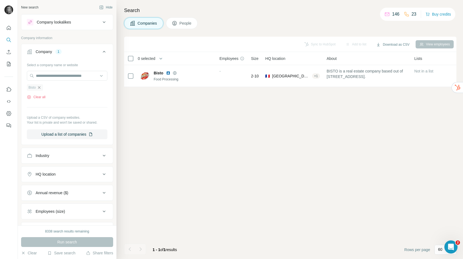
click at [40, 90] on icon "button" at bounding box center [39, 87] width 4 height 4
click at [47, 80] on input "text" at bounding box center [67, 76] width 80 height 10
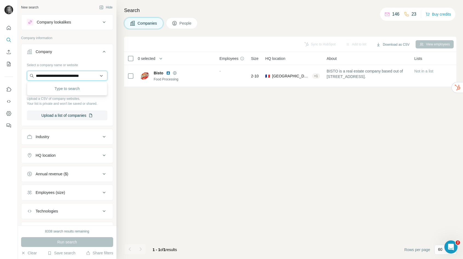
scroll to position [0, 1]
type input "**********"
click at [41, 95] on div "Charlie Bigham's charliebighams.com" at bounding box center [52, 90] width 42 height 10
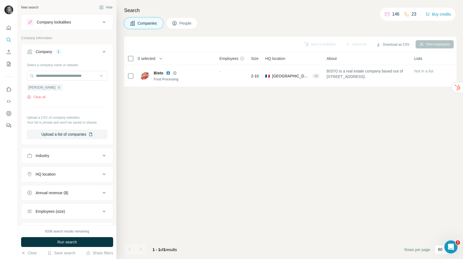
scroll to position [0, 0]
click at [65, 245] on span "Run search" at bounding box center [67, 242] width 20 height 5
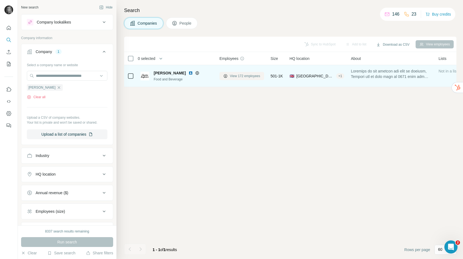
click at [239, 73] on button "View 172 employees" at bounding box center [241, 76] width 45 height 8
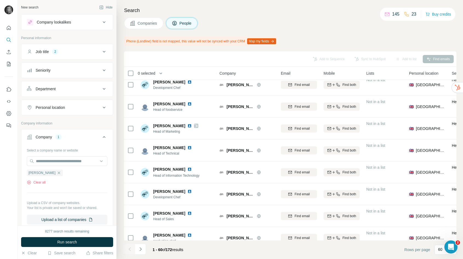
scroll to position [226, 0]
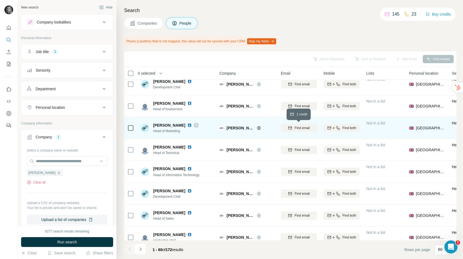
click at [303, 128] on span "Find email" at bounding box center [301, 128] width 15 height 5
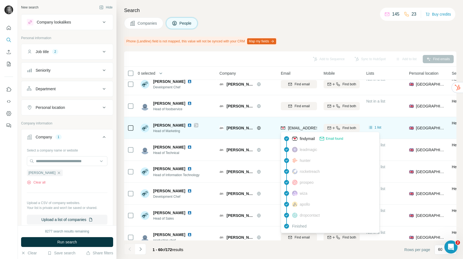
click at [303, 128] on span "klara.pierre@bighams.com" at bounding box center [320, 128] width 65 height 4
copy tr "klara.pierre@bighams.com"
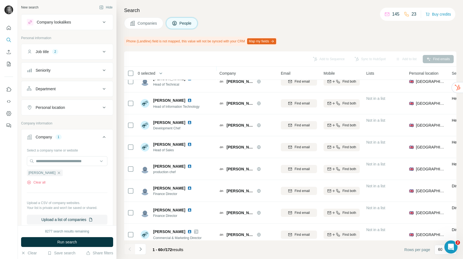
scroll to position [343, 0]
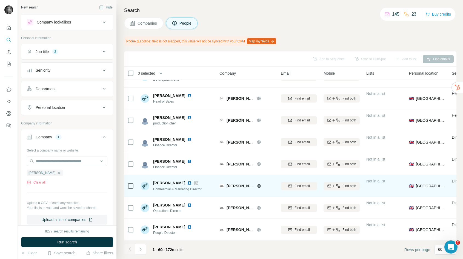
click at [299, 184] on span "Find email" at bounding box center [301, 186] width 15 height 5
click at [299, 186] on span "Find email" at bounding box center [301, 186] width 15 height 5
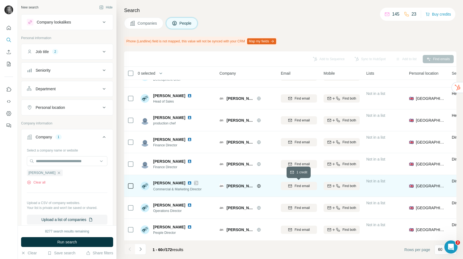
click at [299, 186] on span "Find email" at bounding box center [301, 186] width 15 height 5
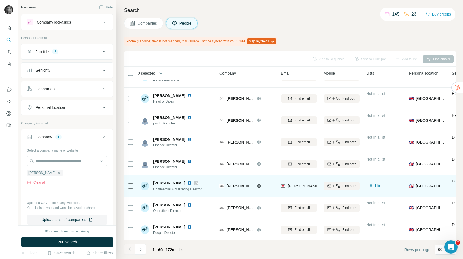
scroll to position [378, 0]
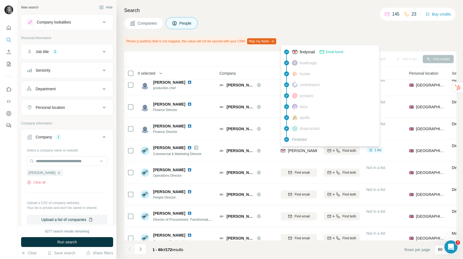
click at [293, 151] on span "kim.gelling@bighams.com" at bounding box center [336, 151] width 96 height 4
copy tr "kim.gelling@bighams.com"
click at [58, 172] on icon "button" at bounding box center [58, 173] width 2 height 2
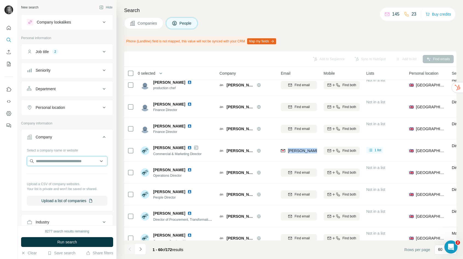
click at [55, 160] on input "text" at bounding box center [67, 161] width 80 height 10
paste input "**********"
type input "**********"
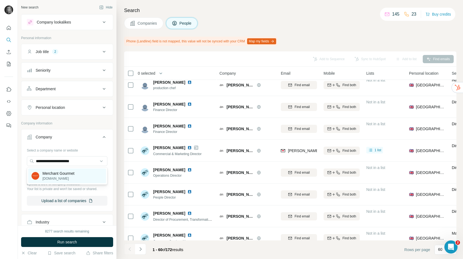
click at [62, 175] on p "Merchant Gourmet" at bounding box center [58, 173] width 32 height 5
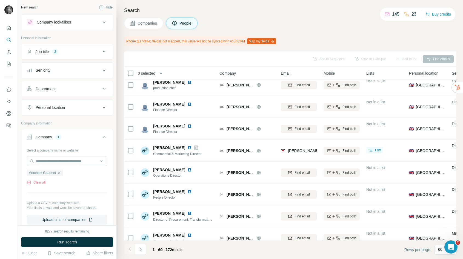
click at [61, 237] on div "8277 search results remaining Run search Clear Save search Share filters" at bounding box center [67, 243] width 99 height 34
click at [61, 241] on span "Run search" at bounding box center [67, 242] width 20 height 5
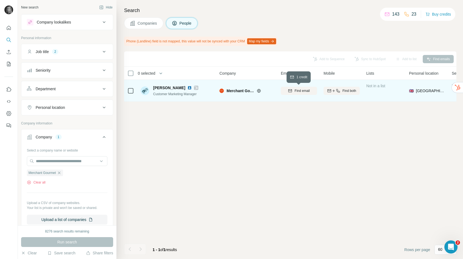
click at [304, 91] on span "Find email" at bounding box center [301, 90] width 15 height 5
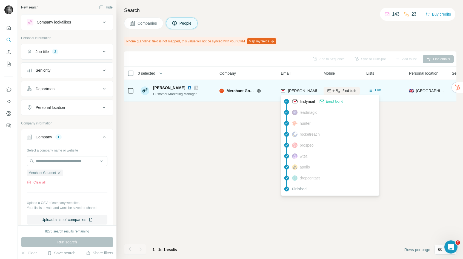
click at [304, 91] on span "clara.tipper@merchant-gourmet.com" at bounding box center [336, 91] width 96 height 4
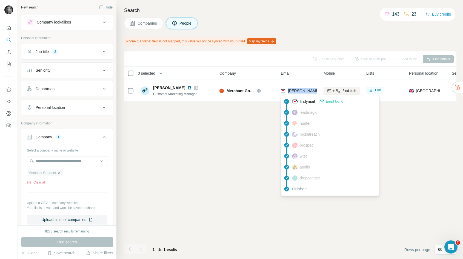
click at [60, 174] on icon "button" at bounding box center [59, 173] width 2 height 2
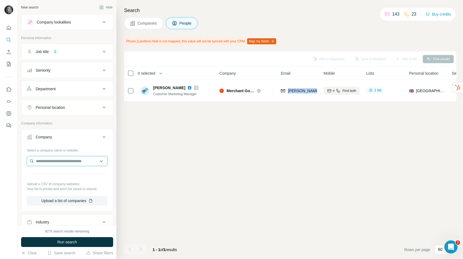
click at [61, 164] on input "text" at bounding box center [67, 161] width 80 height 10
paste input "**********"
type input "**********"
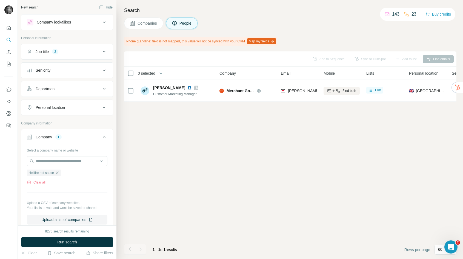
click at [68, 242] on span "Run search" at bounding box center [67, 242] width 20 height 5
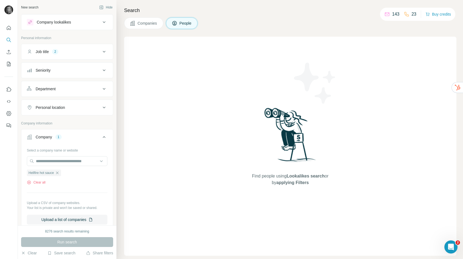
click at [143, 27] on button "Companies" at bounding box center [143, 23] width 39 height 11
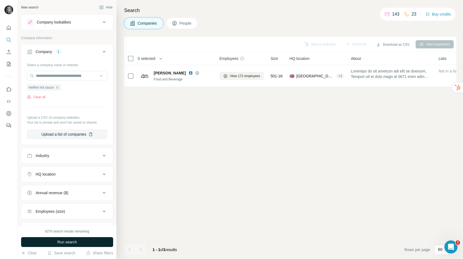
click at [77, 242] on button "Run search" at bounding box center [67, 242] width 92 height 10
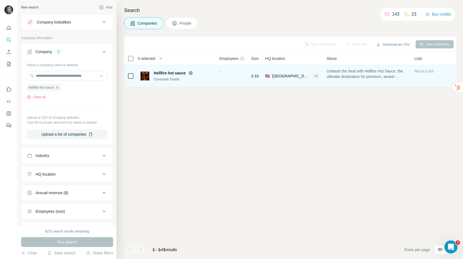
click at [221, 83] on div "-" at bounding box center [231, 75] width 25 height 15
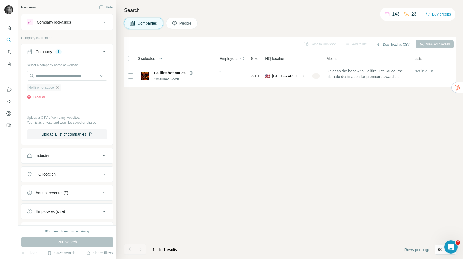
click at [59, 88] on icon "button" at bounding box center [57, 87] width 4 height 4
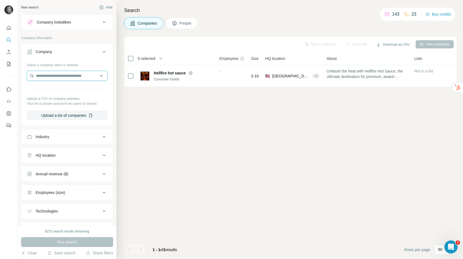
click at [59, 77] on input "text" at bounding box center [67, 76] width 80 height 10
paste input "**********"
type input "**********"
click at [61, 93] on div "Loading..." at bounding box center [67, 88] width 78 height 11
click at [55, 74] on input "text" at bounding box center [67, 76] width 80 height 10
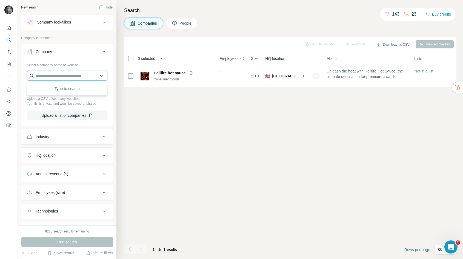
paste input "**********"
type input "**********"
click at [190, 136] on div "Sync to HubSpot Add to list Download as CSV View employees 0 selected Companies…" at bounding box center [290, 148] width 332 height 223
click at [69, 76] on input "text" at bounding box center [67, 76] width 80 height 10
paste input "**********"
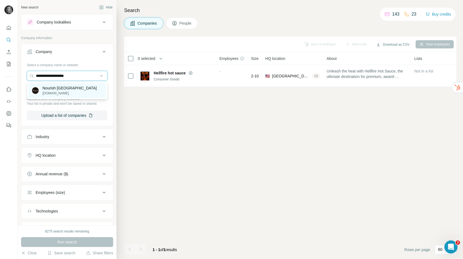
type input "**********"
click at [60, 95] on p "nourishskinrange.com" at bounding box center [69, 93] width 54 height 5
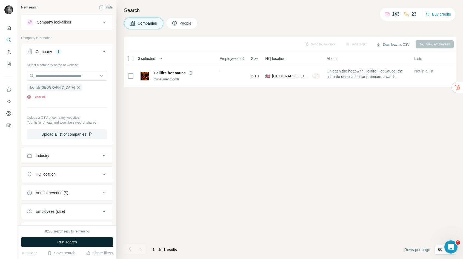
click at [60, 239] on button "Run search" at bounding box center [67, 242] width 92 height 10
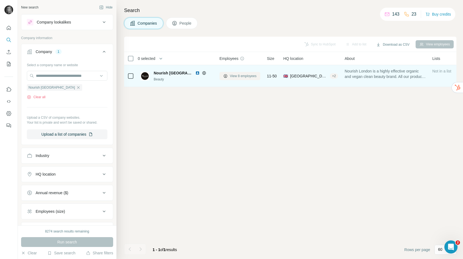
click at [235, 79] on button "View 8 employees" at bounding box center [239, 76] width 41 height 8
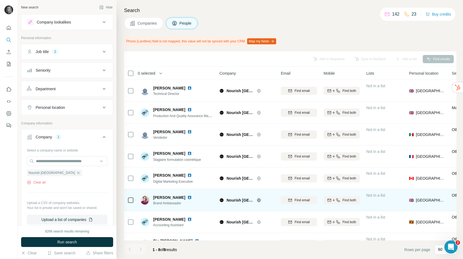
scroll to position [15, 0]
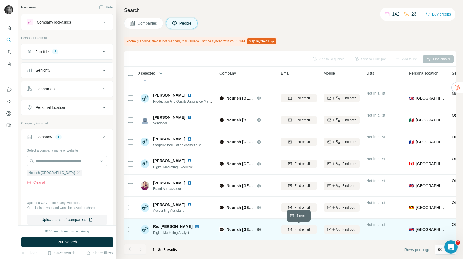
click at [299, 226] on button "Find email" at bounding box center [299, 230] width 36 height 8
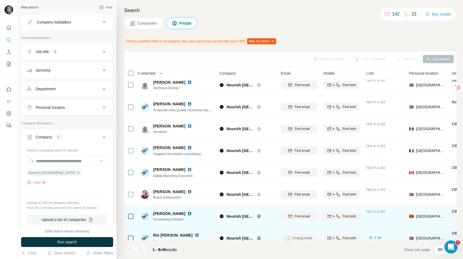
scroll to position [0, 0]
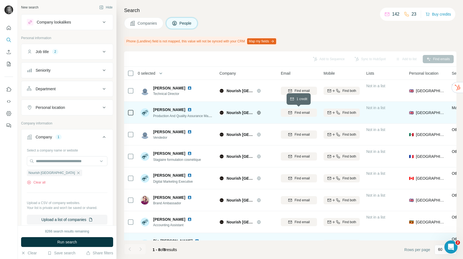
click at [307, 115] on span "Find email" at bounding box center [301, 112] width 15 height 5
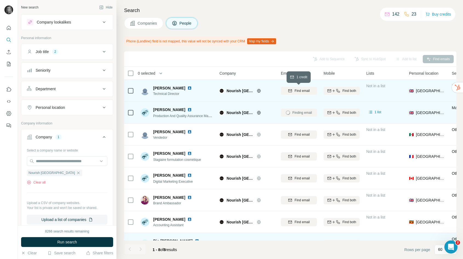
click at [304, 90] on span "Find email" at bounding box center [301, 90] width 15 height 5
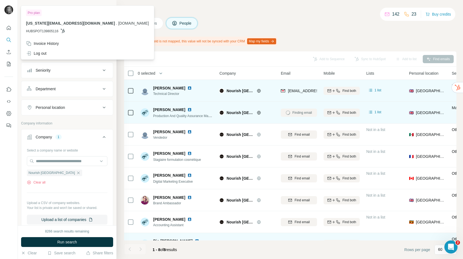
click at [304, 91] on span "paulineh@nourishlondon.com" at bounding box center [320, 91] width 65 height 4
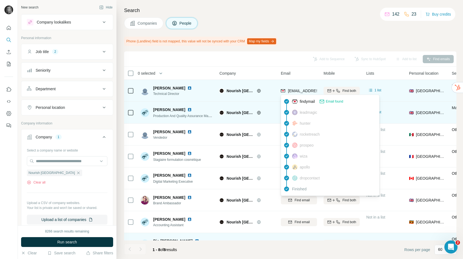
click at [304, 91] on span "paulineh@nourishlondon.com" at bounding box center [320, 91] width 65 height 4
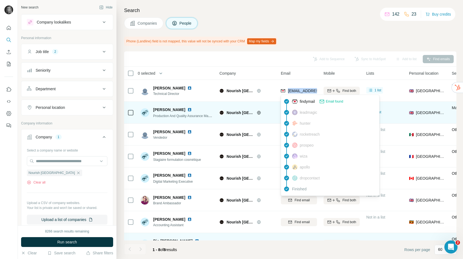
click at [241, 63] on div "Add to Sequence Sync to HubSpot Add to list Find emails" at bounding box center [290, 59] width 327 height 10
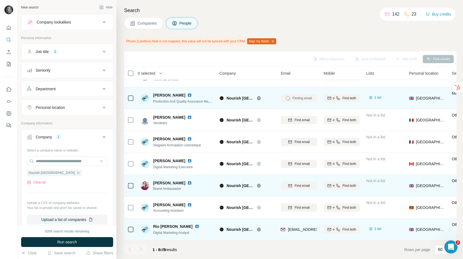
scroll to position [14, 0]
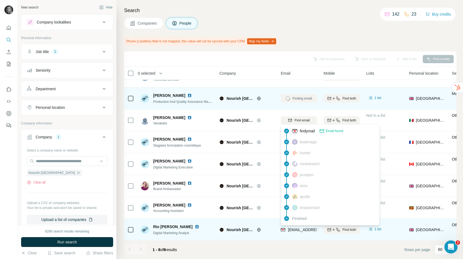
click at [299, 227] on div "rior@nourishlondon.com" at bounding box center [320, 229] width 65 height 5
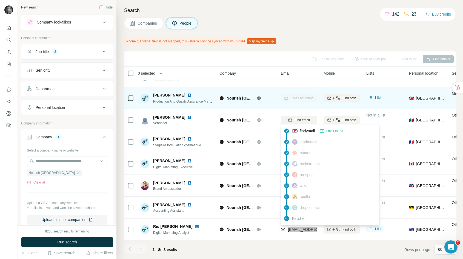
scroll to position [14, 0]
click at [76, 175] on icon "button" at bounding box center [78, 173] width 4 height 4
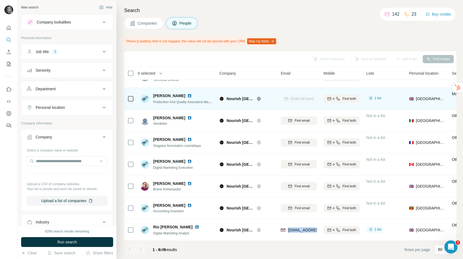
click at [56, 175] on div "Select a company name or website Upload a CSV of company websites. Your list is…" at bounding box center [67, 176] width 80 height 60
click at [53, 162] on input "text" at bounding box center [67, 161] width 80 height 10
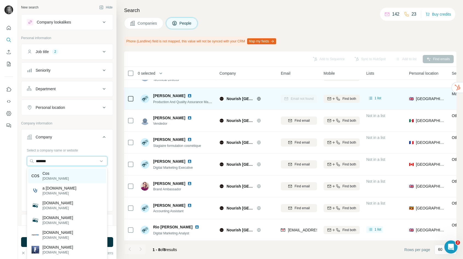
type input "*******"
click at [49, 176] on p "cos.com" at bounding box center [55, 178] width 26 height 5
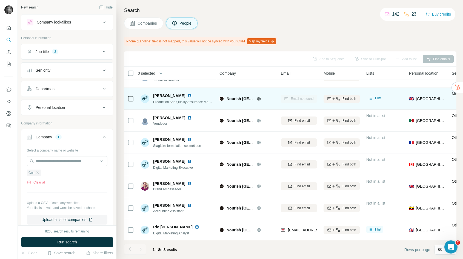
click at [61, 243] on span "Run search" at bounding box center [67, 242] width 20 height 5
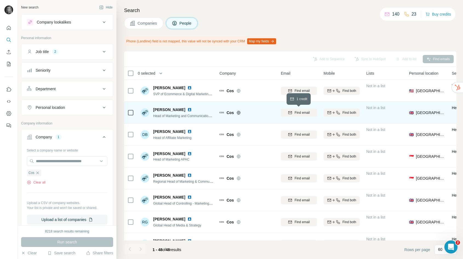
click at [309, 114] on span "Find email" at bounding box center [301, 112] width 15 height 5
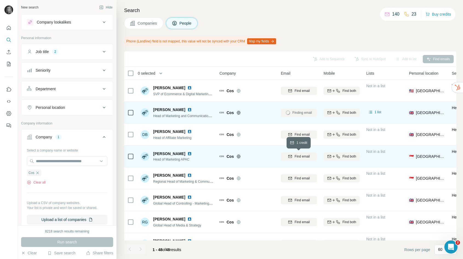
click at [303, 156] on span "Find email" at bounding box center [301, 156] width 15 height 5
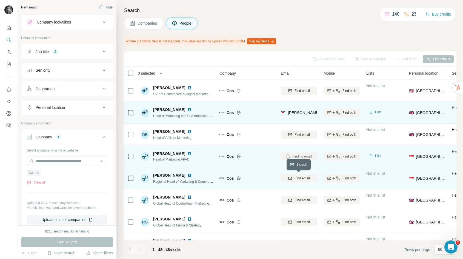
click at [301, 180] on span "Find email" at bounding box center [301, 178] width 15 height 5
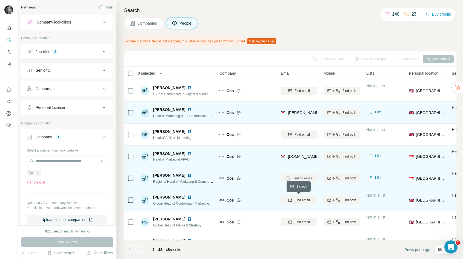
click at [295, 201] on span "Find email" at bounding box center [301, 200] width 15 height 5
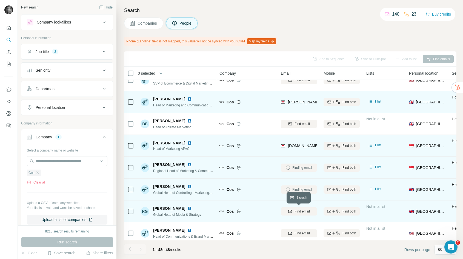
click at [296, 212] on span "Find email" at bounding box center [301, 211] width 15 height 5
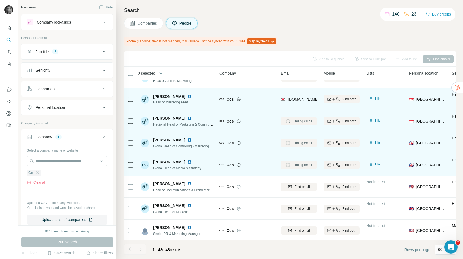
scroll to position [58, 0]
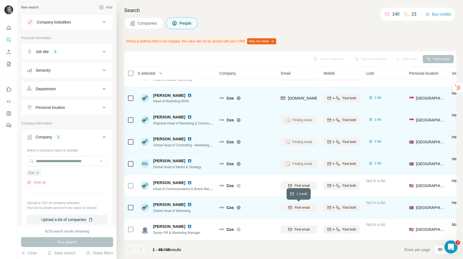
click at [296, 208] on span "Find email" at bounding box center [301, 207] width 15 height 5
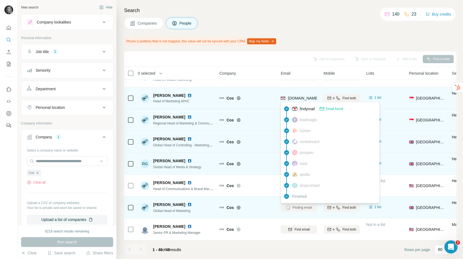
click at [296, 99] on span "jason.ng@cosstores.com" at bounding box center [336, 98] width 96 height 4
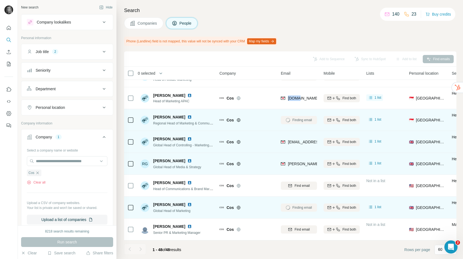
scroll to position [0, 0]
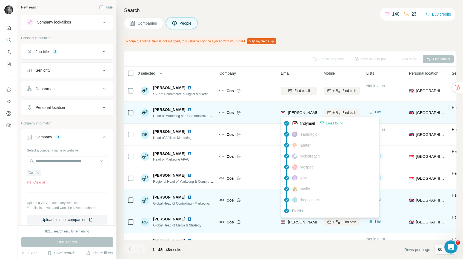
click at [299, 111] on span "catherine.rymer@cosstores.com" at bounding box center [352, 113] width 128 height 4
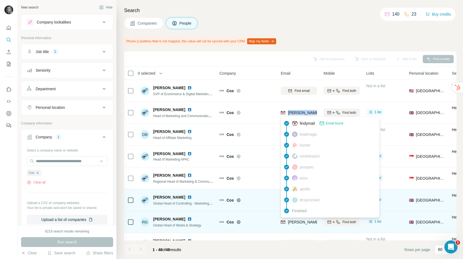
click at [200, 55] on div "Add to Sequence Sync to HubSpot Add to list Find emails" at bounding box center [290, 59] width 327 height 10
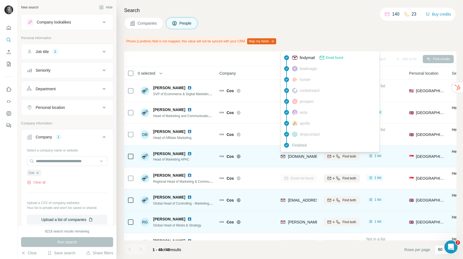
click at [295, 156] on span "jason.ng@cosstores.com" at bounding box center [336, 156] width 96 height 4
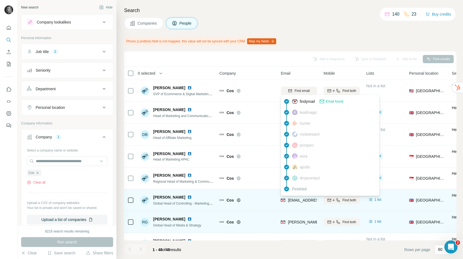
click at [295, 202] on span "matt.willms@cosstores.com" at bounding box center [336, 200] width 96 height 4
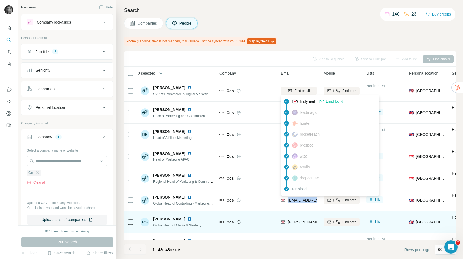
click at [305, 221] on span "rosaria.gordon@cosstores.com" at bounding box center [352, 222] width 128 height 4
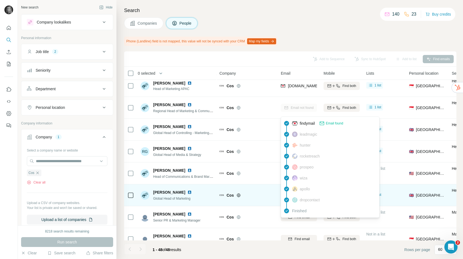
scroll to position [71, 0]
click at [210, 194] on div "Sonia Terry Global Head of Marketing" at bounding box center [176, 194] width 73 height 15
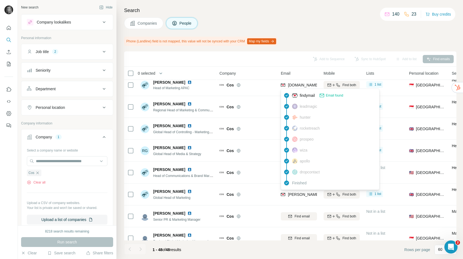
click at [299, 196] on span "sonia.terry@cosstores.com" at bounding box center [352, 194] width 128 height 4
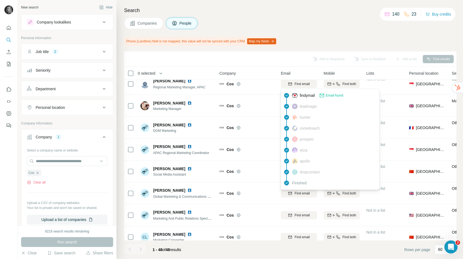
scroll to position [0, 0]
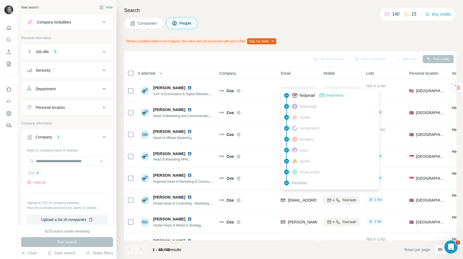
click at [37, 172] on icon "button" at bounding box center [37, 173] width 4 height 4
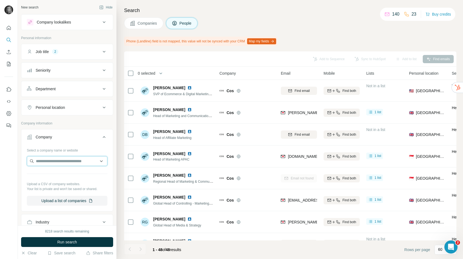
click at [41, 164] on input "text" at bounding box center [67, 161] width 80 height 10
type input "**********"
click at [37, 173] on img at bounding box center [35, 176] width 8 height 8
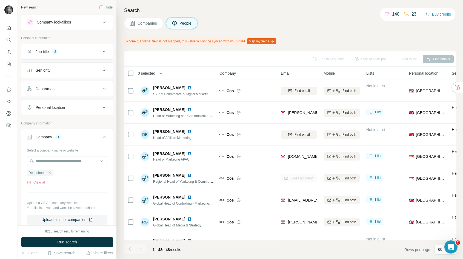
click at [53, 241] on button "Run search" at bounding box center [67, 242] width 92 height 10
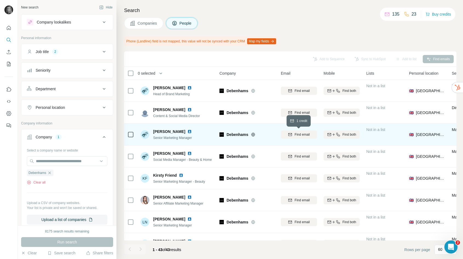
click at [297, 135] on span "Find email" at bounding box center [301, 134] width 15 height 5
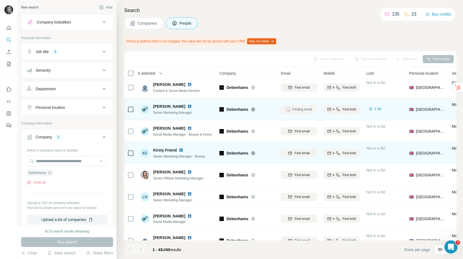
scroll to position [28, 0]
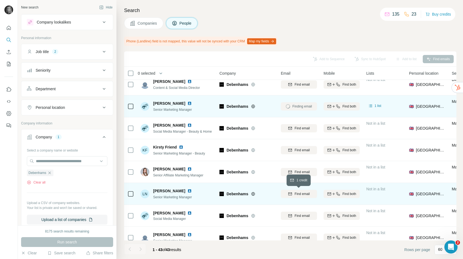
click at [290, 196] on icon "button" at bounding box center [290, 194] width 4 height 4
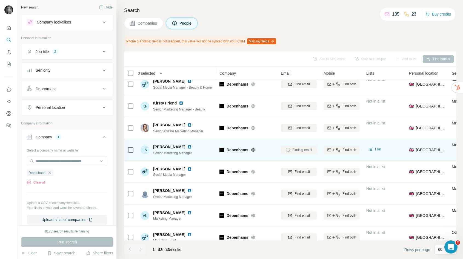
scroll to position [91, 0]
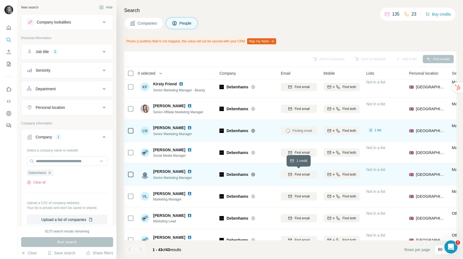
click at [302, 177] on button "Find email" at bounding box center [299, 175] width 36 height 8
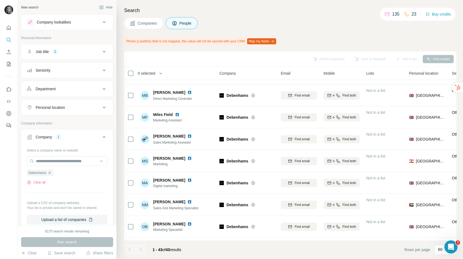
scroll to position [752, 0]
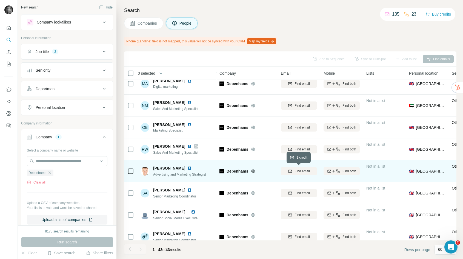
click at [307, 169] on span "Find email" at bounding box center [301, 171] width 15 height 5
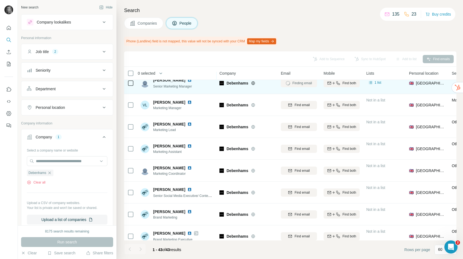
scroll to position [0, 0]
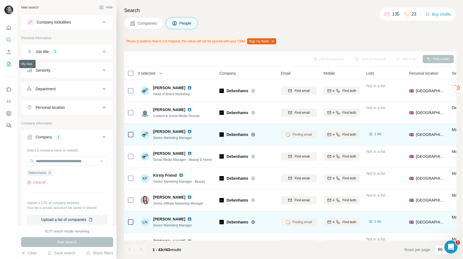
click at [8, 62] on icon "My lists" at bounding box center [8, 63] width 5 height 5
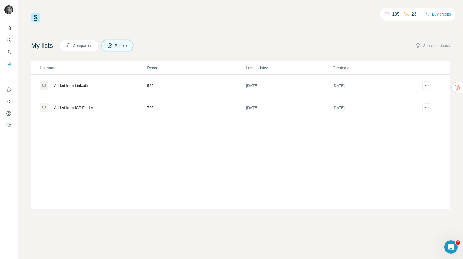
click at [78, 109] on div "Added from ICP Finder" at bounding box center [73, 107] width 39 height 5
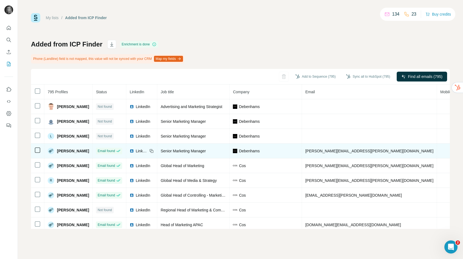
click at [318, 151] on span "carey.whitwam@river-island.com" at bounding box center [369, 151] width 128 height 4
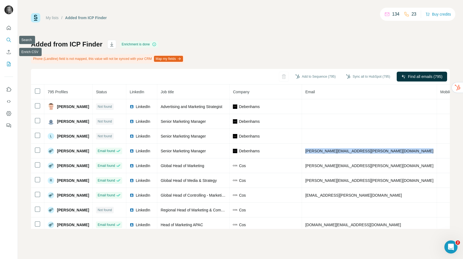
click at [7, 40] on icon "Search" at bounding box center [9, 40] width 4 height 4
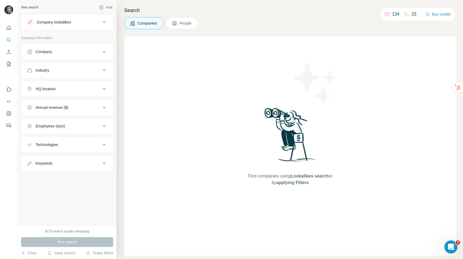
click at [58, 57] on button "Company" at bounding box center [66, 51] width 91 height 13
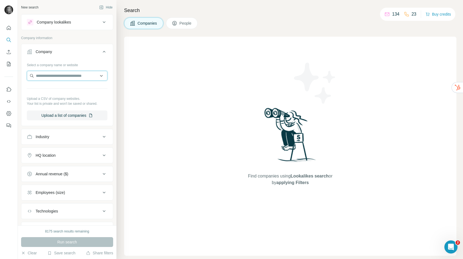
click at [55, 76] on input "text" at bounding box center [67, 76] width 80 height 10
paste input "**********"
type input "**********"
click at [68, 88] on p "Talking Futures" at bounding box center [55, 87] width 26 height 5
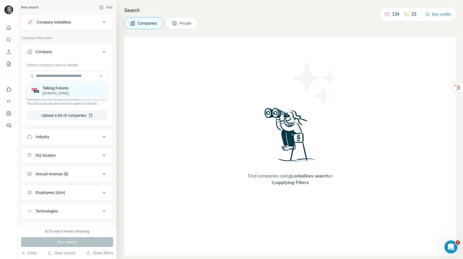
scroll to position [0, 0]
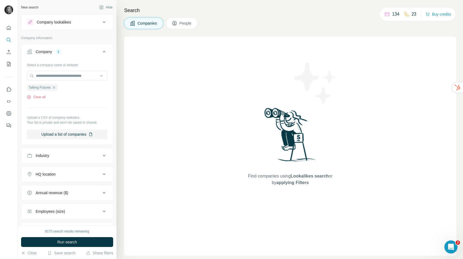
click at [75, 21] on div "Company lookalikes" at bounding box center [64, 22] width 74 height 7
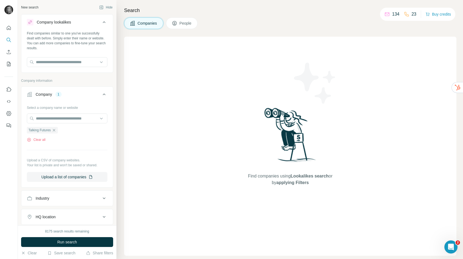
click at [180, 24] on button "People" at bounding box center [182, 23] width 32 height 11
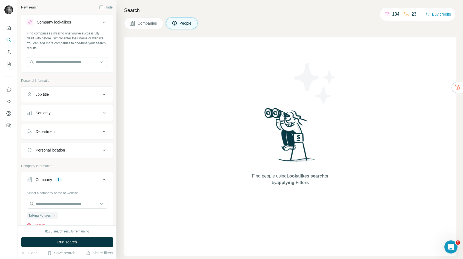
click at [60, 96] on div "Job title" at bounding box center [64, 94] width 74 height 5
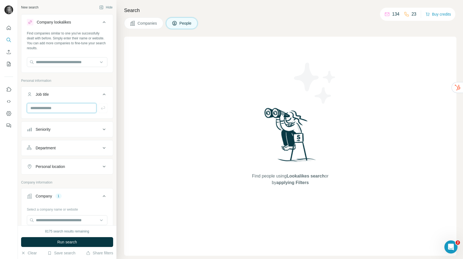
click at [49, 108] on input "text" at bounding box center [62, 108] width 70 height 10
type input "*********"
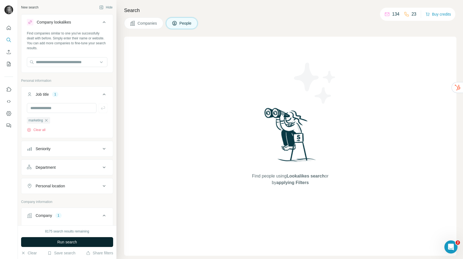
click at [61, 241] on span "Run search" at bounding box center [67, 242] width 20 height 5
click at [153, 22] on span "Companies" at bounding box center [147, 23] width 20 height 5
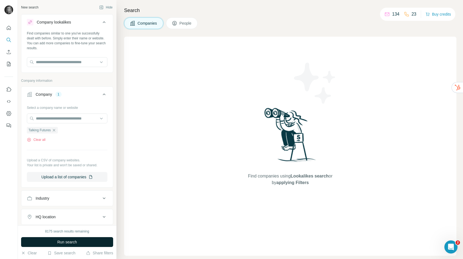
click at [94, 241] on button "Run search" at bounding box center [67, 242] width 92 height 10
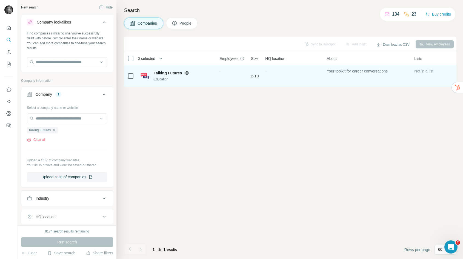
click at [242, 80] on div "-" at bounding box center [231, 75] width 25 height 15
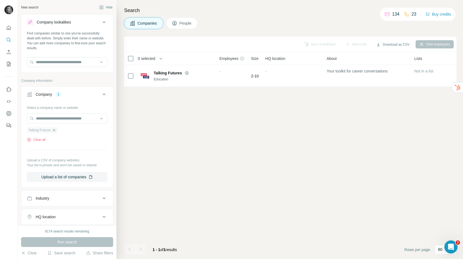
click at [54, 132] on icon "button" at bounding box center [54, 130] width 4 height 4
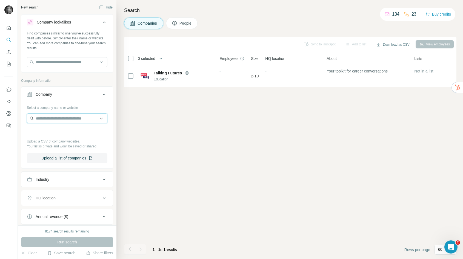
click at [58, 120] on input "text" at bounding box center [67, 119] width 80 height 10
type input "**********"
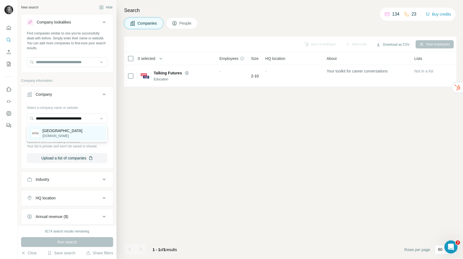
click at [53, 130] on p "Lyceum Theatre" at bounding box center [62, 130] width 40 height 5
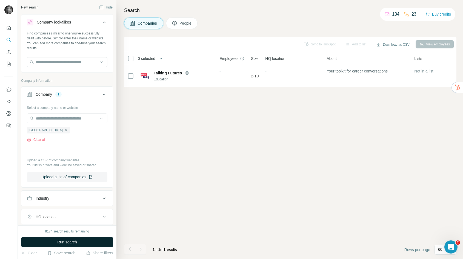
click at [62, 239] on button "Run search" at bounding box center [67, 242] width 92 height 10
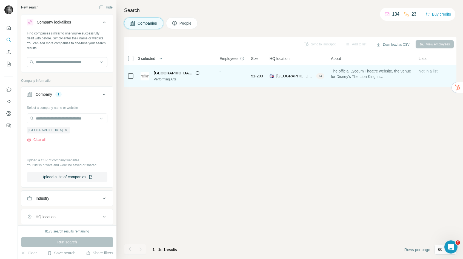
click at [220, 77] on div "-" at bounding box center [231, 75] width 25 height 15
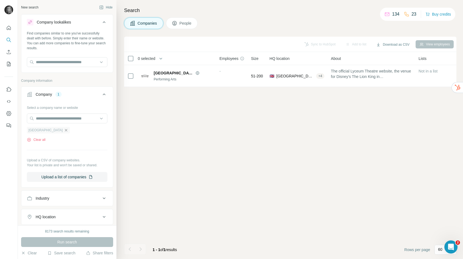
click at [65, 129] on icon "button" at bounding box center [66, 130] width 2 height 2
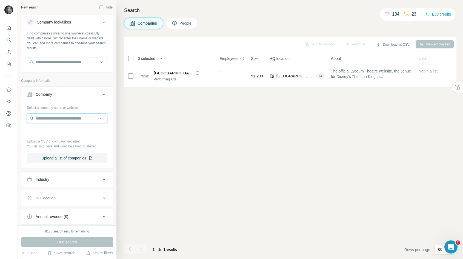
click at [61, 120] on input "text" at bounding box center [67, 119] width 80 height 10
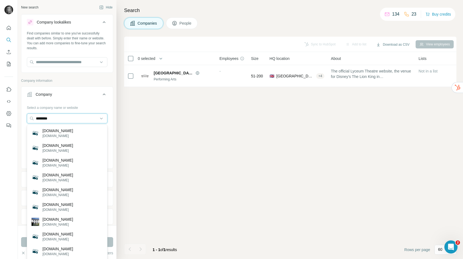
drag, startPoint x: 56, startPoint y: 120, endPoint x: 16, endPoint y: 117, distance: 40.3
click at [16, 117] on div "New search Hide Company lookalikes Find companies similar to one you've success…" at bounding box center [231, 129] width 463 height 259
paste input "**********"
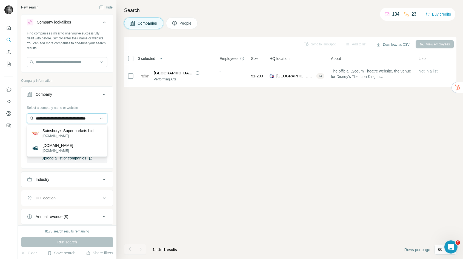
click at [77, 119] on input "**********" at bounding box center [67, 119] width 80 height 10
paste input "text"
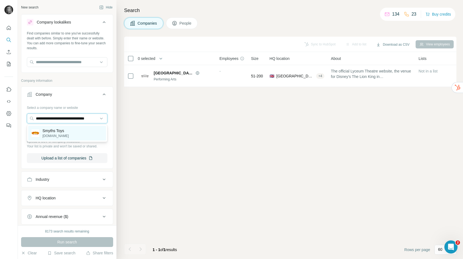
type input "**********"
click at [60, 136] on p "smythstoys.com" at bounding box center [55, 136] width 26 height 5
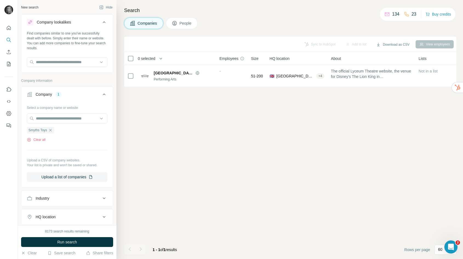
scroll to position [0, 0]
click at [58, 241] on span "Run search" at bounding box center [67, 242] width 20 height 5
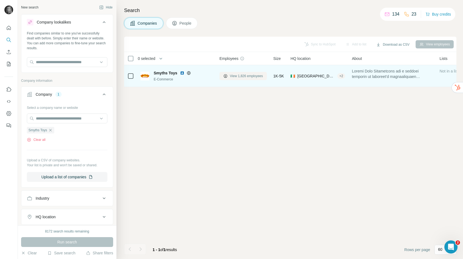
click at [239, 76] on span "View 1,826 employees" at bounding box center [246, 76] width 33 height 5
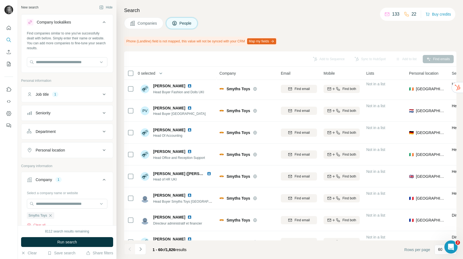
scroll to position [310, 0]
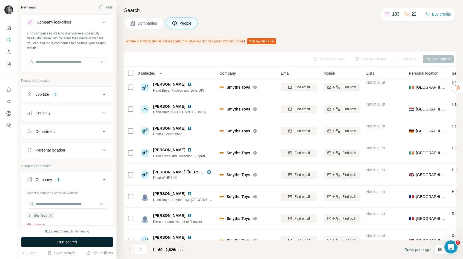
click at [67, 243] on span "Run search" at bounding box center [67, 242] width 20 height 5
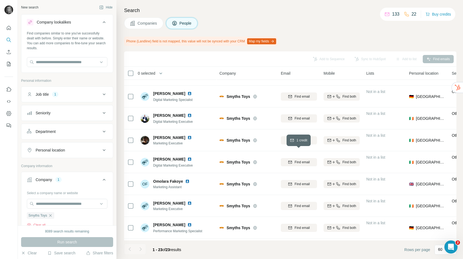
scroll to position [237, 0]
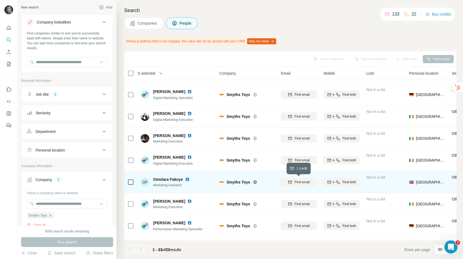
click at [292, 180] on div "Find email" at bounding box center [299, 182] width 36 height 5
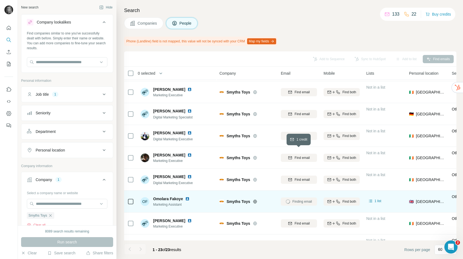
scroll to position [217, 0]
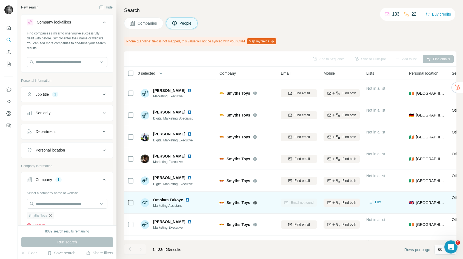
click at [52, 217] on icon "button" at bounding box center [50, 216] width 4 height 4
click at [52, 198] on div "Select a company name or website Upload a CSV of company websites. Your list is…" at bounding box center [67, 219] width 80 height 60
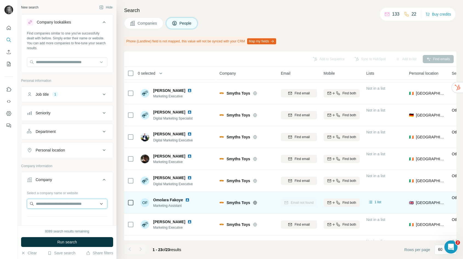
click at [52, 203] on input "text" at bounding box center [67, 204] width 80 height 10
paste input "**********"
type input "**********"
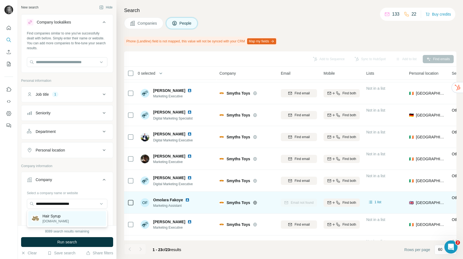
click at [47, 225] on div "Hair Syrup hairsyrup.co.uk" at bounding box center [67, 218] width 78 height 15
click at [47, 239] on button "Run search" at bounding box center [67, 242] width 92 height 10
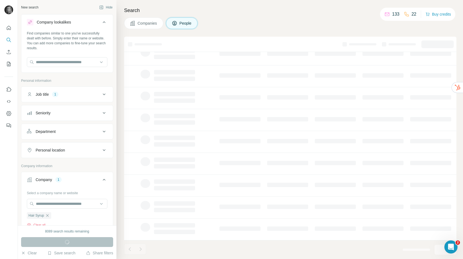
scroll to position [44, 0]
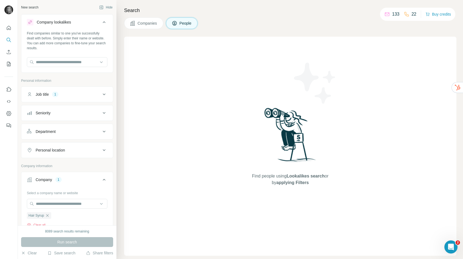
click at [145, 28] on button "Companies" at bounding box center [143, 23] width 39 height 11
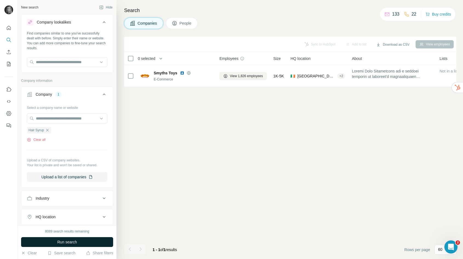
click at [79, 241] on button "Run search" at bounding box center [67, 242] width 92 height 10
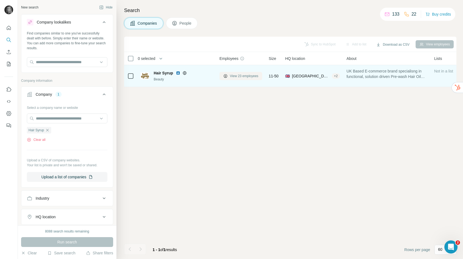
click at [246, 74] on span "View 23 employees" at bounding box center [244, 76] width 28 height 5
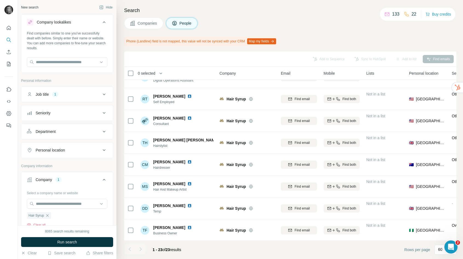
scroll to position [343, 0]
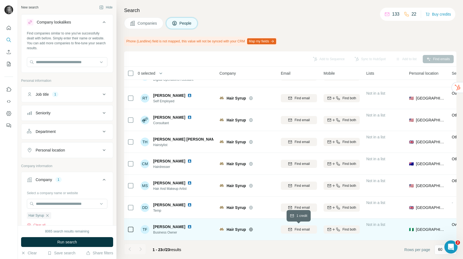
click at [302, 229] on span "Find email" at bounding box center [301, 229] width 15 height 5
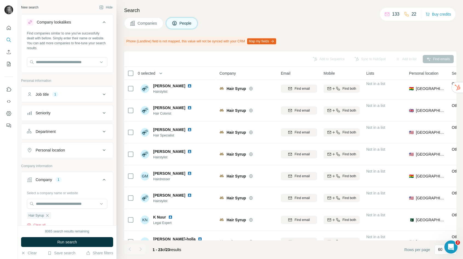
scroll to position [0, 0]
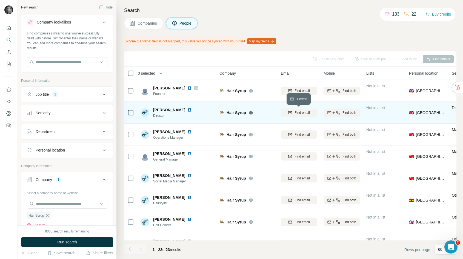
click at [291, 113] on icon "button" at bounding box center [290, 112] width 4 height 3
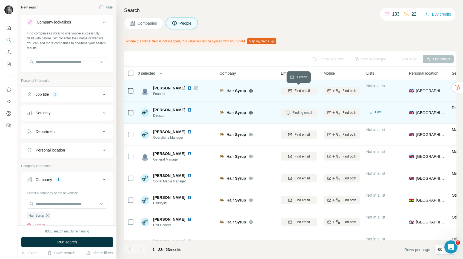
click at [299, 91] on span "Find email" at bounding box center [301, 90] width 15 height 5
click at [295, 92] on span "lucie@hairsyrup.co.uk" at bounding box center [336, 91] width 96 height 4
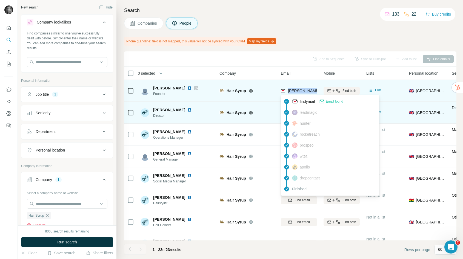
click at [295, 92] on span "lucie@hairsyrup.co.uk" at bounding box center [336, 91] width 96 height 4
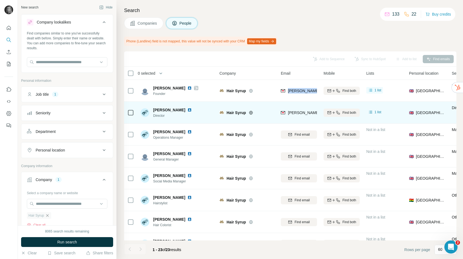
click at [48, 217] on icon "button" at bounding box center [47, 215] width 2 height 2
click at [49, 206] on input "text" at bounding box center [67, 204] width 80 height 10
paste input "**********"
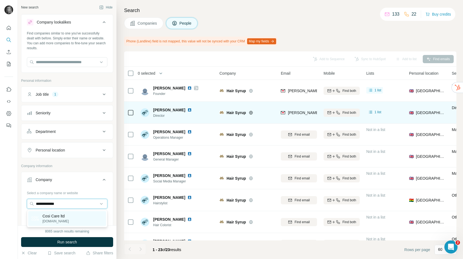
type input "**********"
click at [50, 215] on p "Cosi Care ltd" at bounding box center [55, 216] width 26 height 5
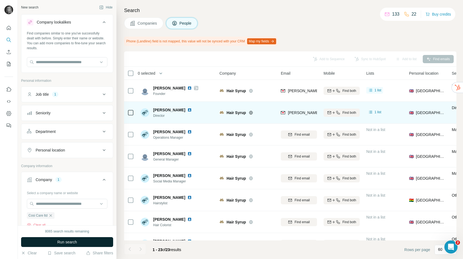
click at [53, 244] on button "Run search" at bounding box center [67, 242] width 92 height 10
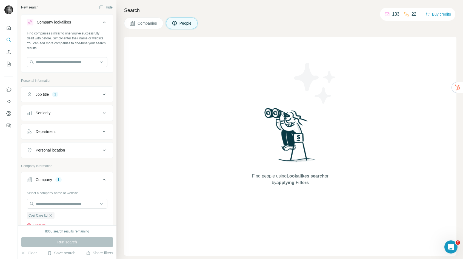
click at [138, 21] on span "Companies" at bounding box center [147, 23] width 20 height 5
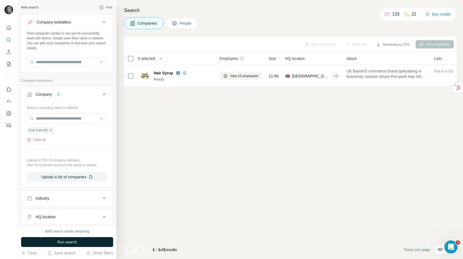
click at [85, 238] on button "Run search" at bounding box center [67, 242] width 92 height 10
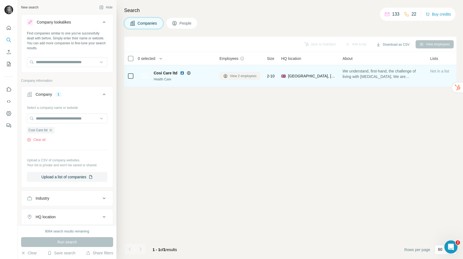
click at [243, 74] on span "View 2 employees" at bounding box center [243, 76] width 27 height 5
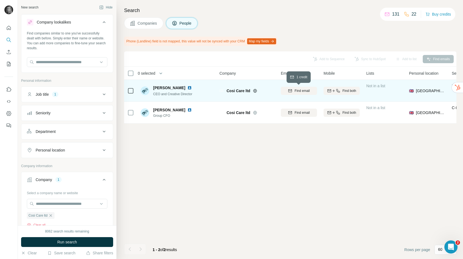
click at [293, 89] on div "Find email" at bounding box center [299, 90] width 36 height 5
click at [50, 215] on icon "button" at bounding box center [50, 216] width 4 height 4
click at [55, 204] on input "text" at bounding box center [67, 204] width 80 height 10
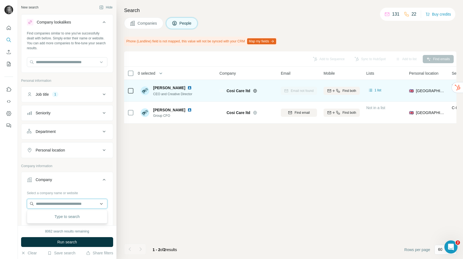
paste input "**********"
type input "**********"
click at [56, 220] on p "amicable.io" at bounding box center [55, 221] width 26 height 5
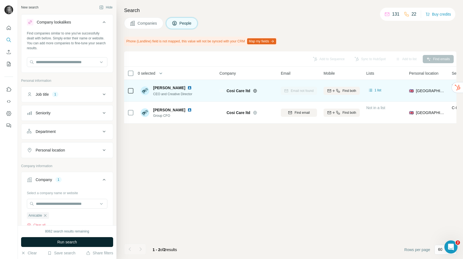
click at [57, 244] on span "Run search" at bounding box center [67, 242] width 20 height 5
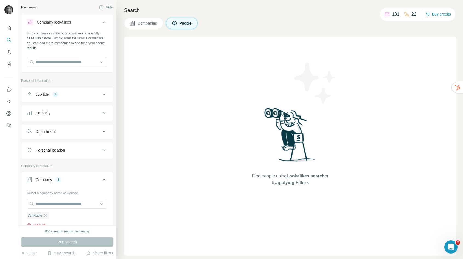
click at [154, 19] on button "Companies" at bounding box center [143, 23] width 39 height 11
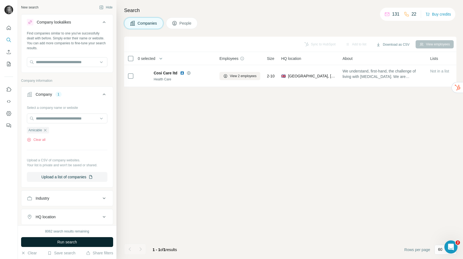
click at [78, 240] on button "Run search" at bounding box center [67, 242] width 92 height 10
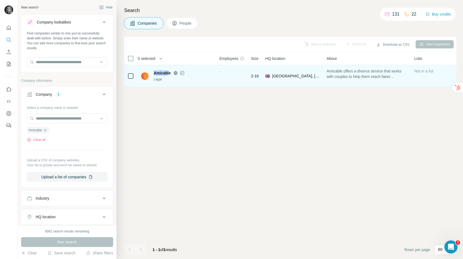
drag, startPoint x: 170, startPoint y: 74, endPoint x: 154, endPoint y: 72, distance: 15.7
click at [154, 72] on span "Amicable" at bounding box center [162, 72] width 17 height 5
drag, startPoint x: 172, startPoint y: 73, endPoint x: 153, endPoint y: 74, distance: 18.3
click at [153, 74] on div "Amicable Legal" at bounding box center [176, 75] width 72 height 11
copy span "Amicable"
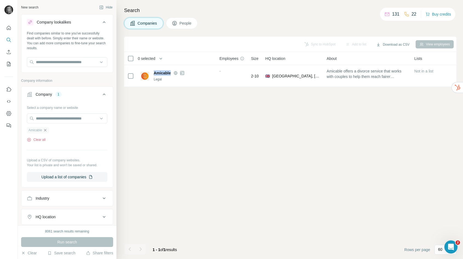
click at [47, 130] on icon "button" at bounding box center [45, 130] width 4 height 4
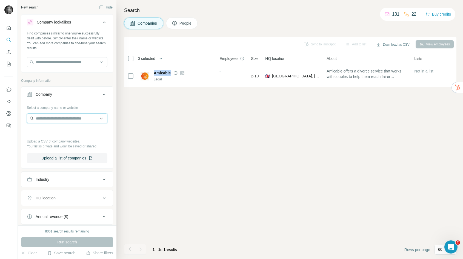
click at [47, 120] on input "text" at bounding box center [67, 119] width 80 height 10
paste input "**********"
type input "**********"
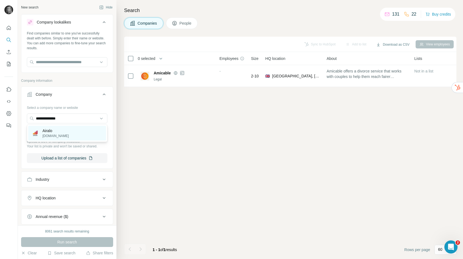
click at [44, 137] on p "airalo.com" at bounding box center [55, 136] width 26 height 5
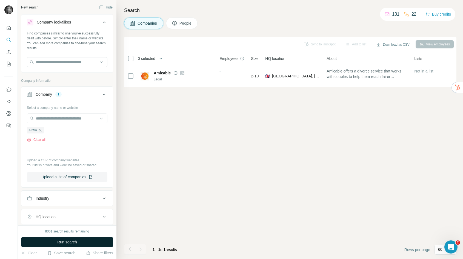
click at [69, 238] on button "Run search" at bounding box center [67, 242] width 92 height 10
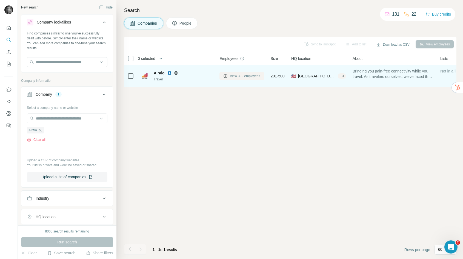
click at [252, 74] on span "View 309 employees" at bounding box center [245, 76] width 30 height 5
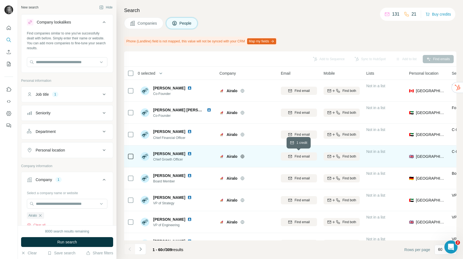
click at [298, 156] on span "Find email" at bounding box center [301, 156] width 15 height 5
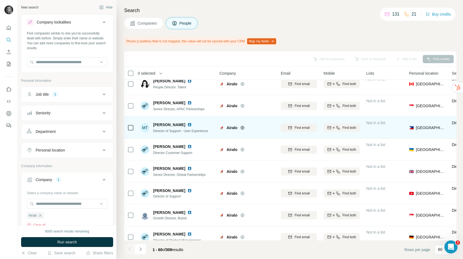
scroll to position [1081, 0]
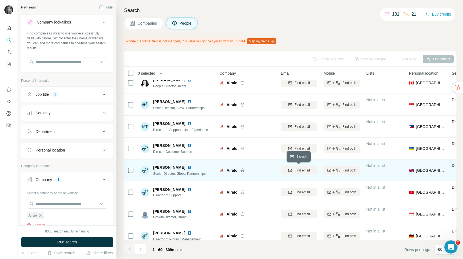
click at [292, 170] on div "Find email" at bounding box center [299, 170] width 36 height 5
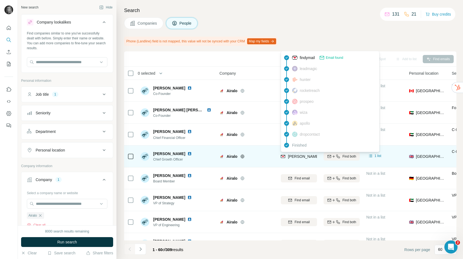
click at [295, 158] on span "shelly.pearce@airalo.com" at bounding box center [352, 156] width 128 height 4
copy tr "shelly.pearce@airalo.com"
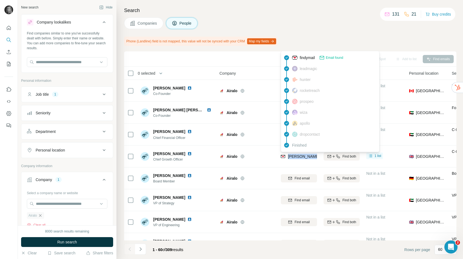
click at [39, 217] on icon "button" at bounding box center [40, 216] width 4 height 4
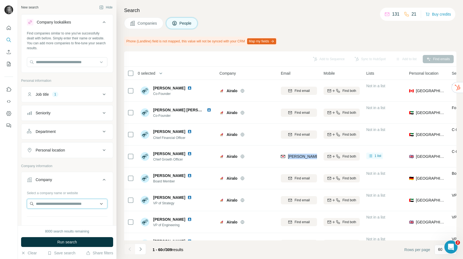
click at [41, 206] on input "text" at bounding box center [67, 204] width 80 height 10
paste input "**********"
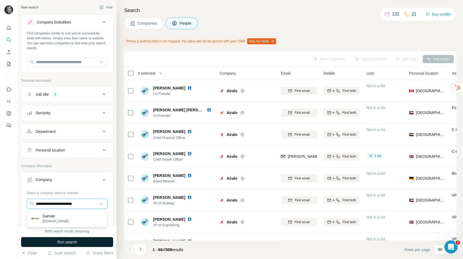
type input "**********"
click at [47, 216] on p "Garnier" at bounding box center [55, 216] width 26 height 5
click at [46, 242] on button "Run search" at bounding box center [67, 242] width 92 height 10
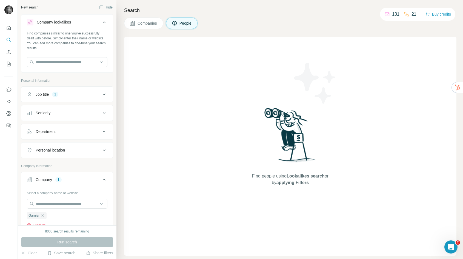
click at [143, 22] on span "Companies" at bounding box center [147, 23] width 20 height 5
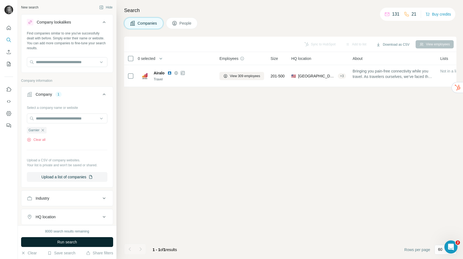
click at [65, 242] on span "Run search" at bounding box center [67, 242] width 20 height 5
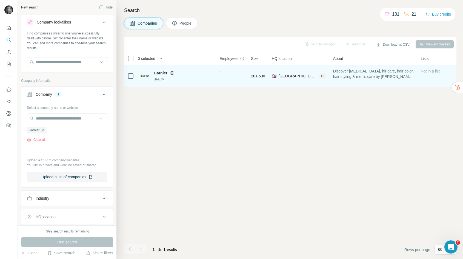
click at [228, 69] on div "-" at bounding box center [231, 75] width 25 height 15
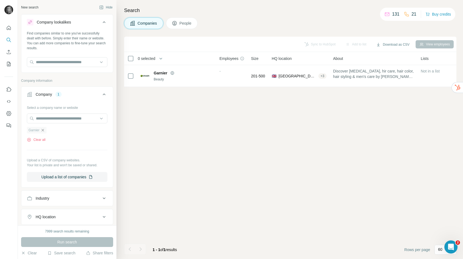
click at [43, 131] on icon "button" at bounding box center [43, 130] width 4 height 4
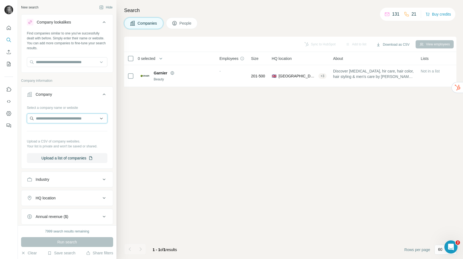
click at [48, 122] on input "text" at bounding box center [67, 119] width 80 height 10
paste input "**********"
type input "**********"
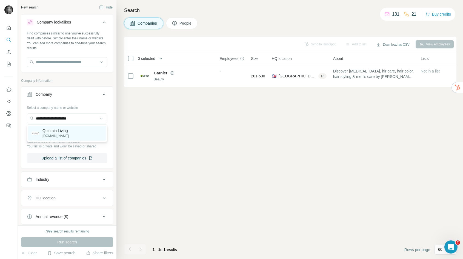
click at [48, 138] on p "quintainliving.com" at bounding box center [55, 136] width 26 height 5
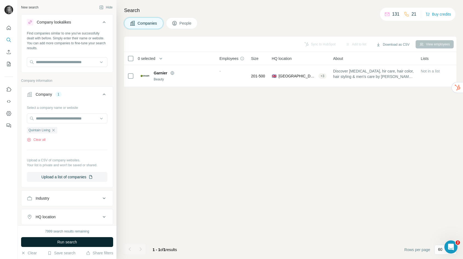
click at [56, 242] on button "Run search" at bounding box center [67, 242] width 92 height 10
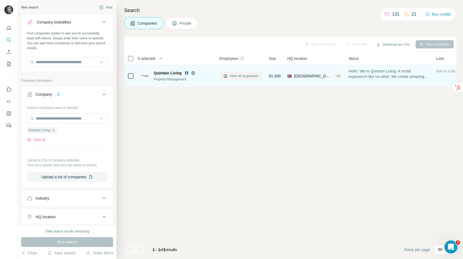
click at [227, 75] on icon at bounding box center [225, 76] width 4 height 4
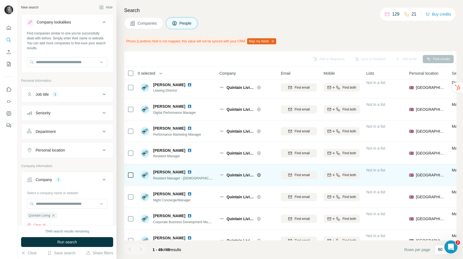
scroll to position [4, 0]
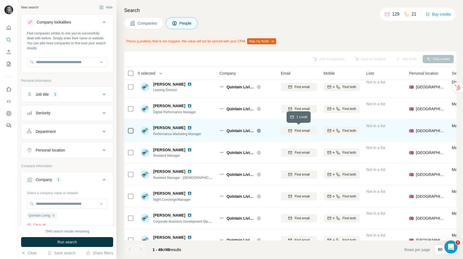
click at [297, 131] on span "Find email" at bounding box center [301, 130] width 15 height 5
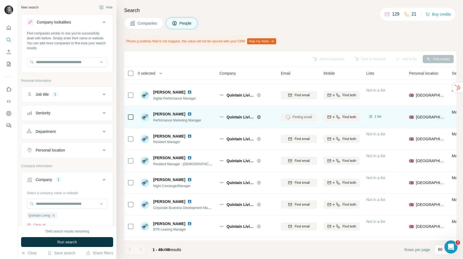
scroll to position [17, 0]
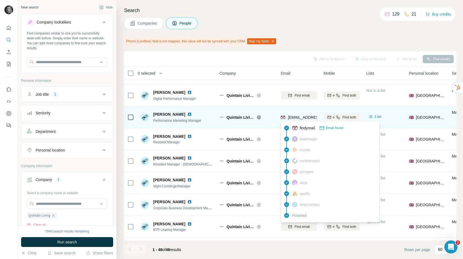
click at [293, 118] on span "cjones@quintainliving.com" at bounding box center [320, 117] width 65 height 4
copy tr "cjones@quintainliving.com"
